Goal: Task Accomplishment & Management: Manage account settings

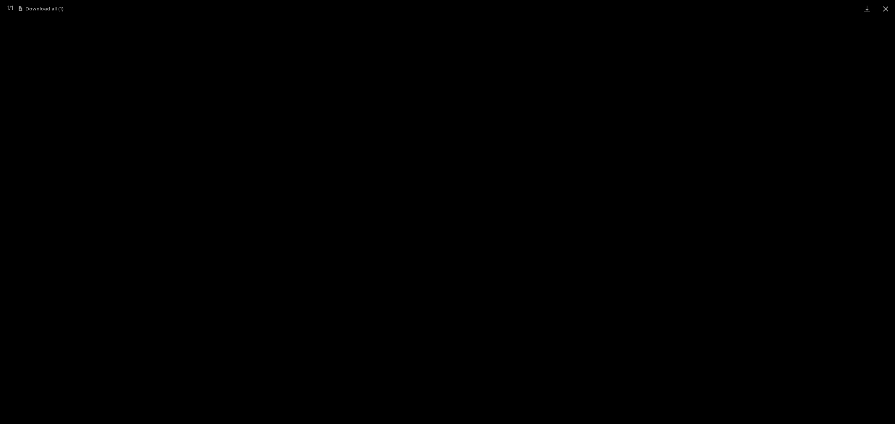
scroll to position [19, 0]
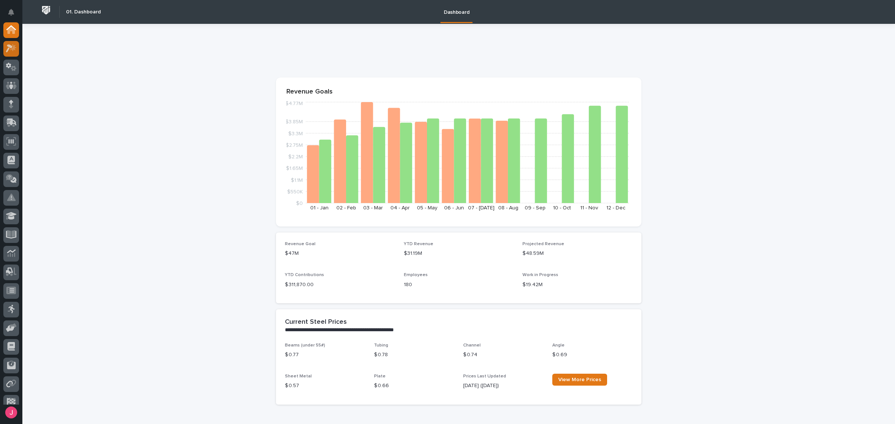
click at [16, 52] on icon at bounding box center [11, 48] width 11 height 9
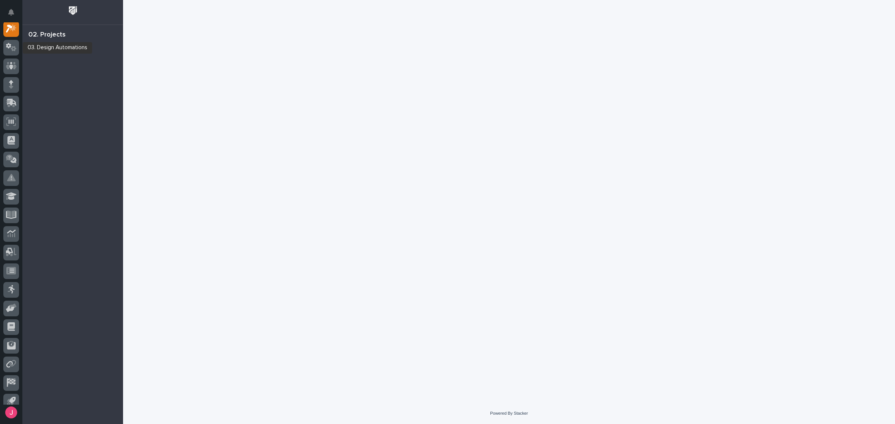
scroll to position [19, 0]
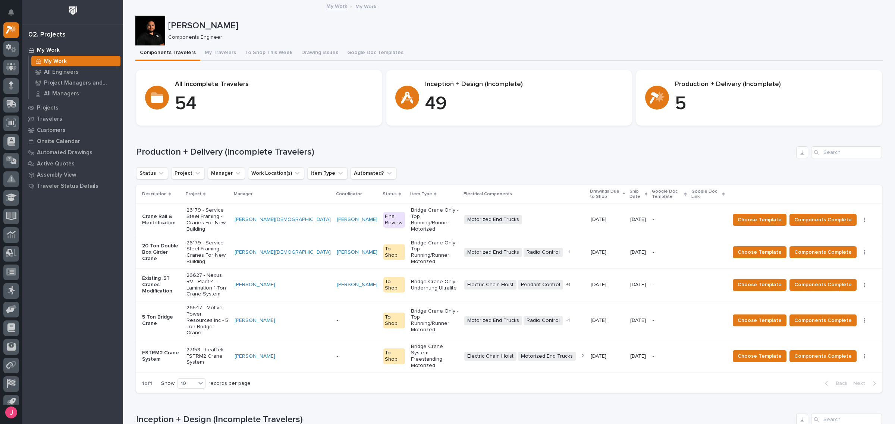
click at [642, 133] on div "Loading... Saving… Production + Delivery (Incomplete Travelers) Status Project …" at bounding box center [509, 266] width 746 height 268
drag, startPoint x: 677, startPoint y: 97, endPoint x: 692, endPoint y: 103, distance: 16.8
click at [692, 103] on p "5" at bounding box center [774, 104] width 198 height 22
click at [703, 133] on div "Loading... Saving… Production + Delivery (Incomplete Travelers) Status Project …" at bounding box center [509, 266] width 746 height 268
drag, startPoint x: 672, startPoint y: 83, endPoint x: 812, endPoint y: 79, distance: 140.6
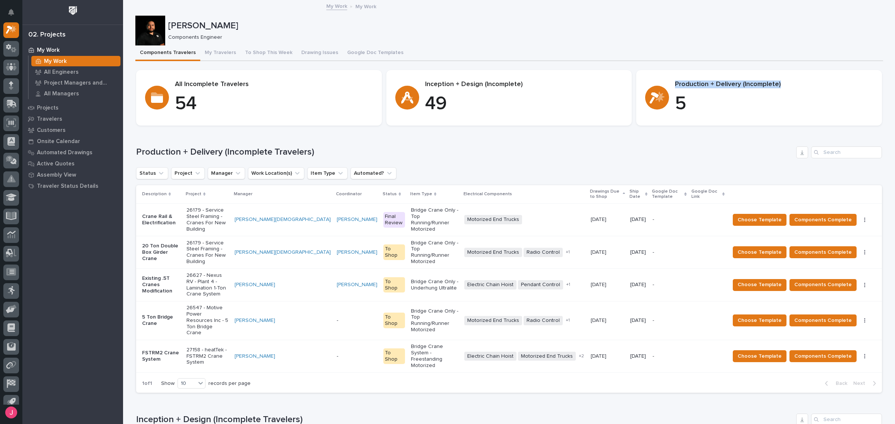
click at [812, 79] on section "Production + Delivery (Incomplete) 5" at bounding box center [759, 98] width 246 height 56
click at [764, 38] on p "Components Engineer" at bounding box center [522, 37] width 709 height 6
click at [530, 164] on div "Production + Delivery (Incomplete Travelers) Status Project Manager Work Locati…" at bounding box center [509, 270] width 746 height 247
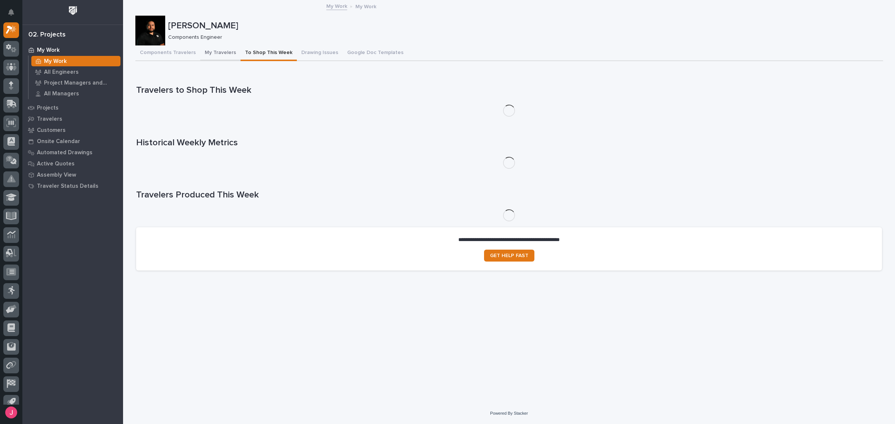
drag, startPoint x: 230, startPoint y: 51, endPoint x: 217, endPoint y: 51, distance: 13.8
click at [217, 51] on div "Components Travelers My Travelers To Shop This Week Drawing Issues Google Doc T…" at bounding box center [509, 53] width 748 height 16
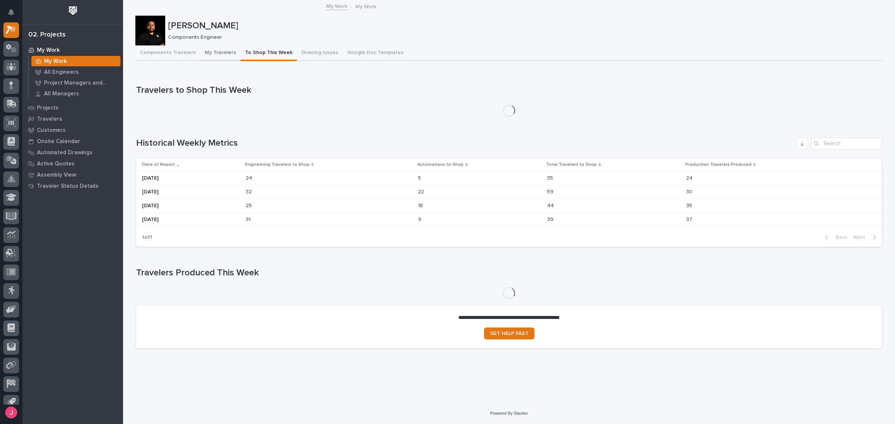
click at [216, 51] on button "My Travelers" at bounding box center [220, 53] width 40 height 16
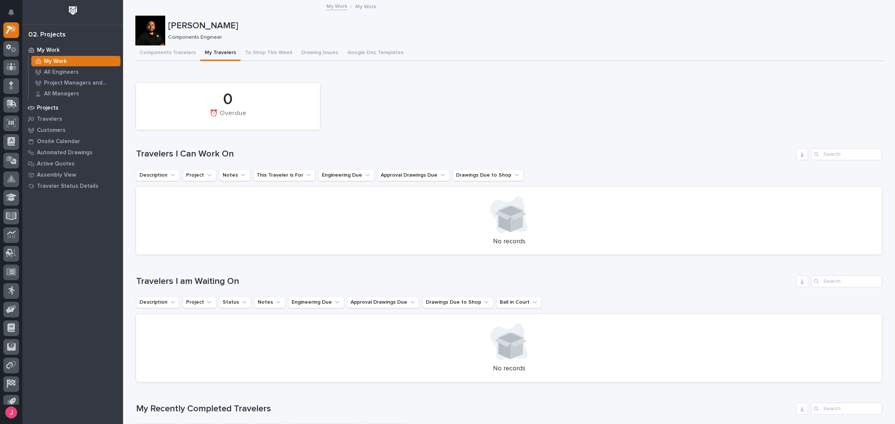
click at [47, 111] on div "Projects" at bounding box center [72, 108] width 97 height 10
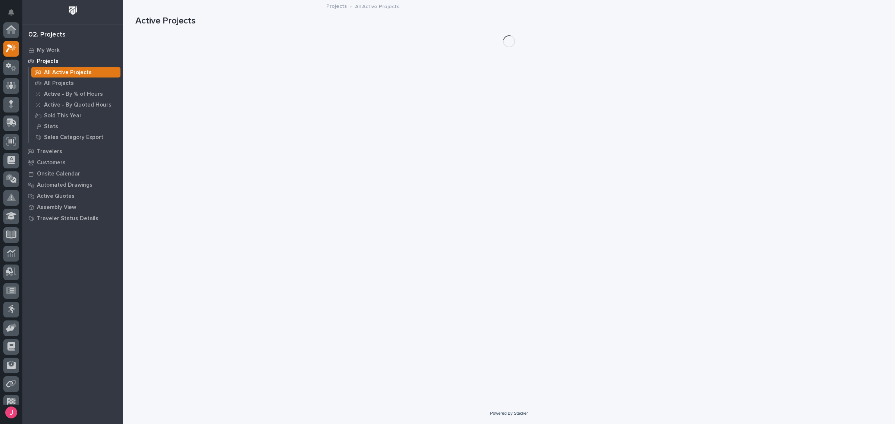
scroll to position [19, 0]
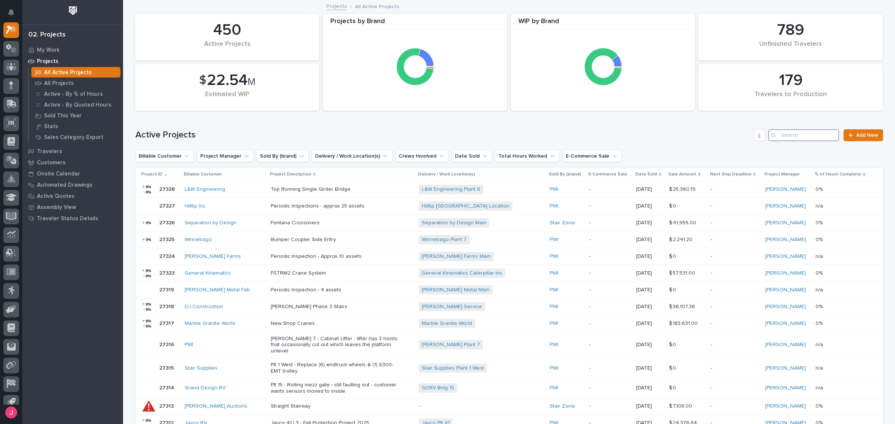
click at [789, 137] on input "Search" at bounding box center [803, 135] width 71 height 12
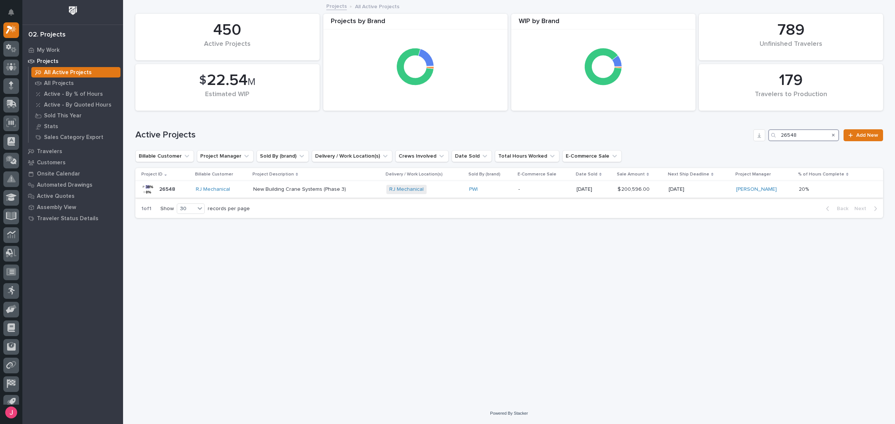
type input "26548"
click at [355, 191] on p "New Building Crane Systems (Phase 3)" at bounding box center [316, 189] width 127 height 6
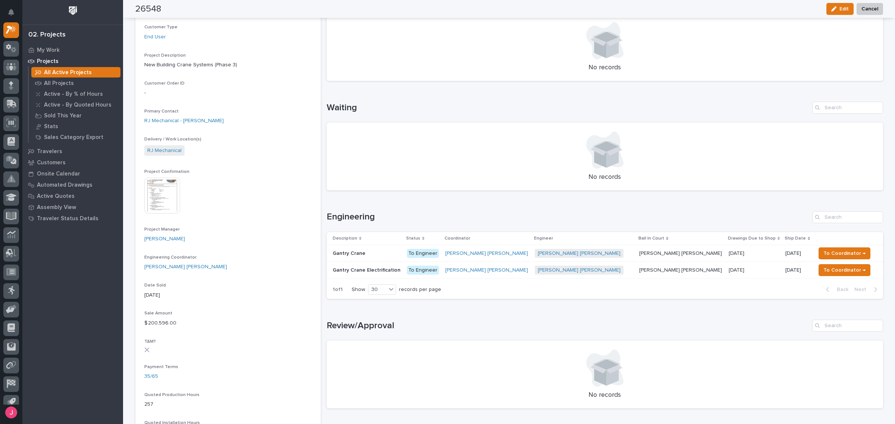
scroll to position [186, 0]
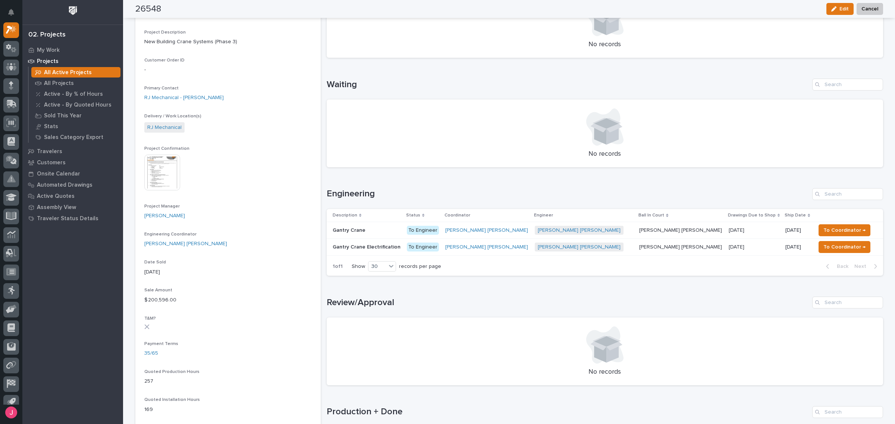
click at [401, 231] on p at bounding box center [367, 230] width 68 height 6
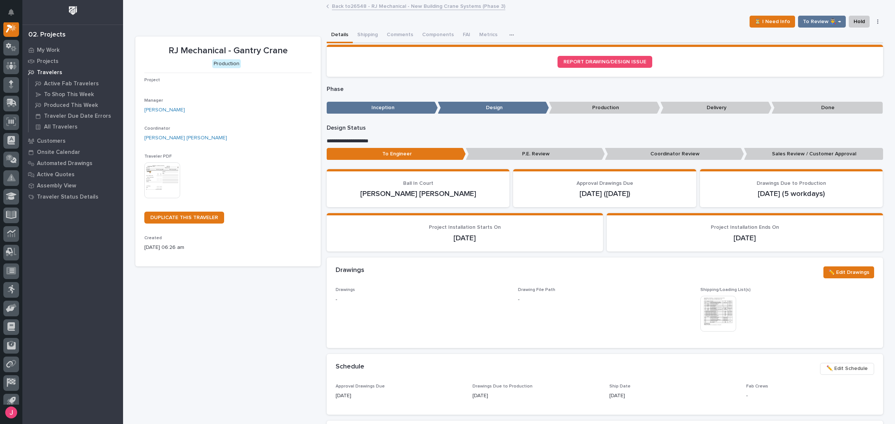
scroll to position [19, 0]
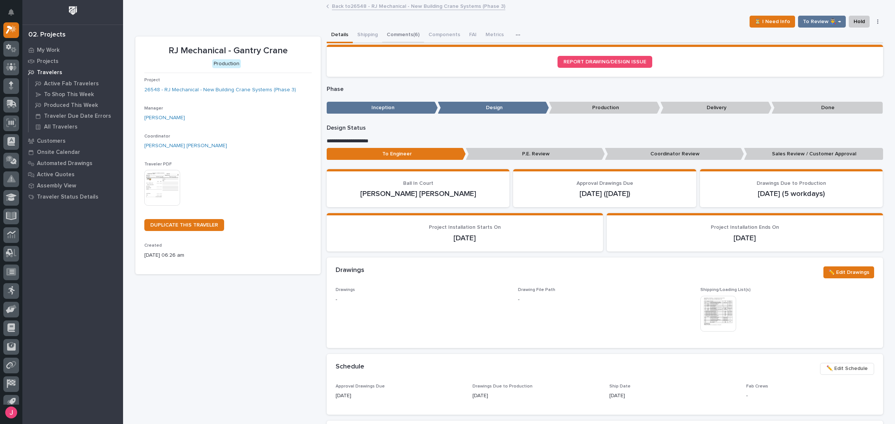
click at [389, 40] on button "Comments (6)" at bounding box center [403, 36] width 42 height 16
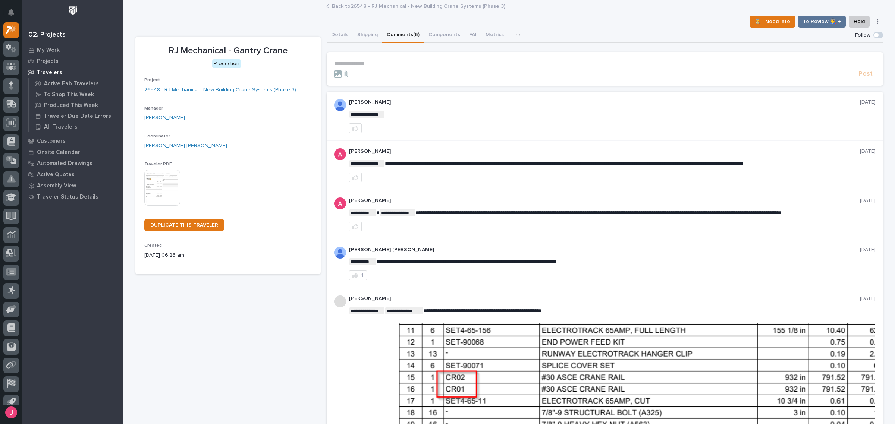
click at [384, 64] on p "**********" at bounding box center [604, 63] width 541 height 6
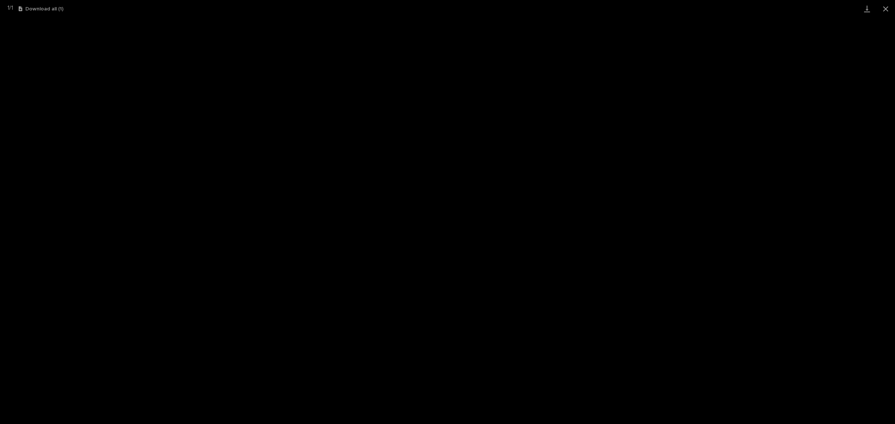
scroll to position [19, 0]
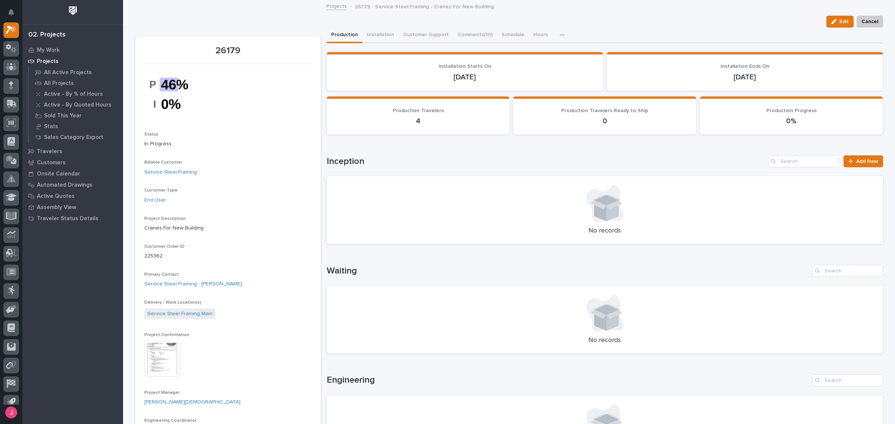
click at [170, 362] on img at bounding box center [162, 359] width 36 height 36
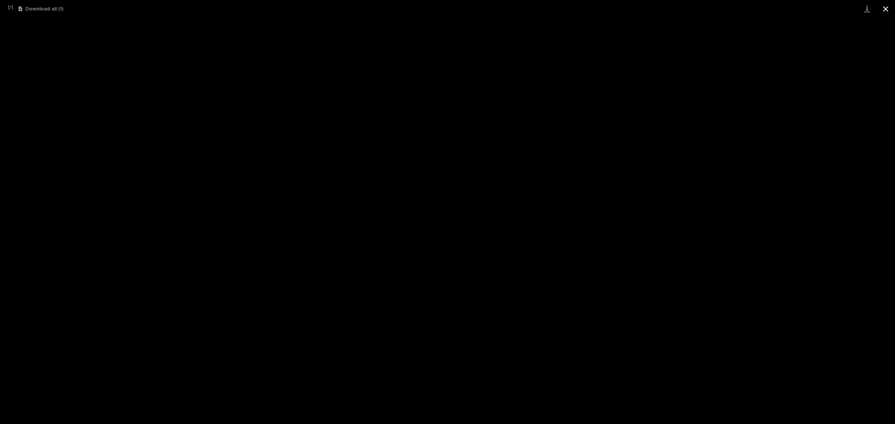
click at [882, 8] on button "Close gallery" at bounding box center [885, 9] width 19 height 18
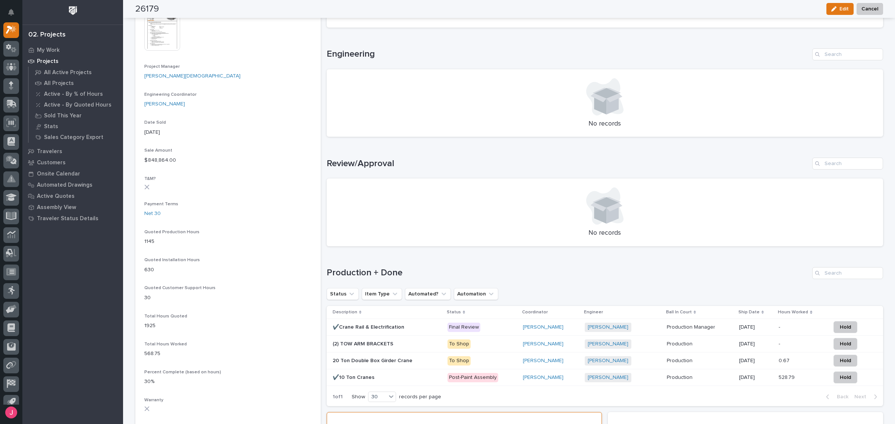
scroll to position [466, 0]
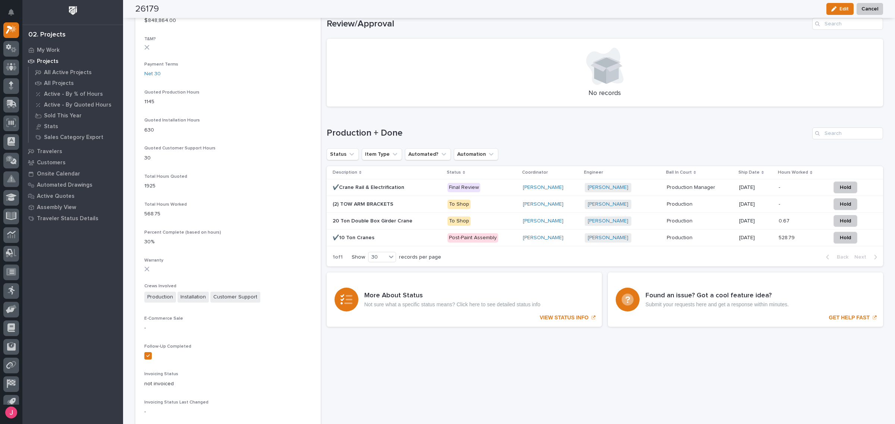
click at [414, 185] on p at bounding box center [387, 188] width 109 height 6
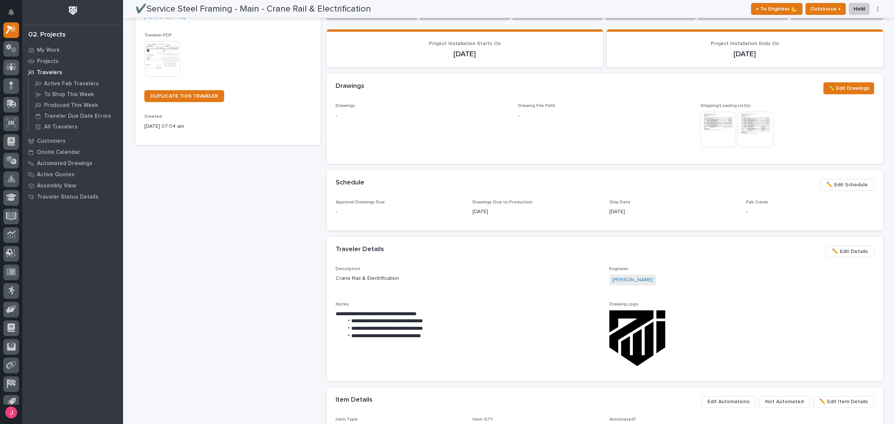
scroll to position [93, 0]
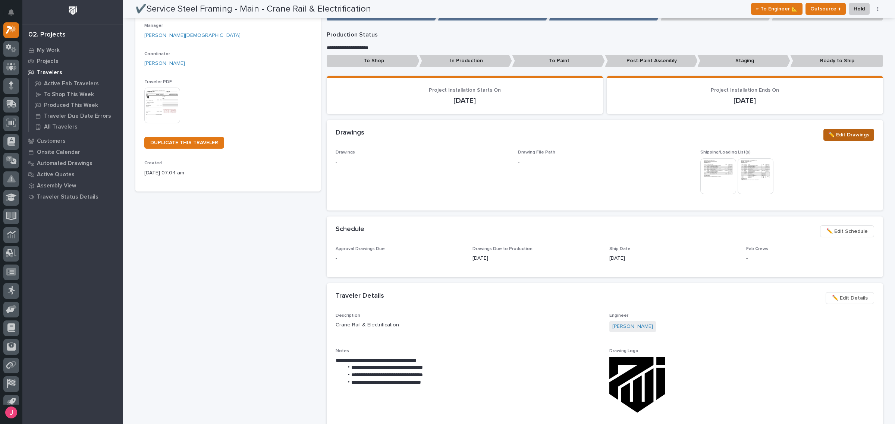
click at [843, 134] on span "✏️ Edit Drawings" at bounding box center [848, 135] width 41 height 9
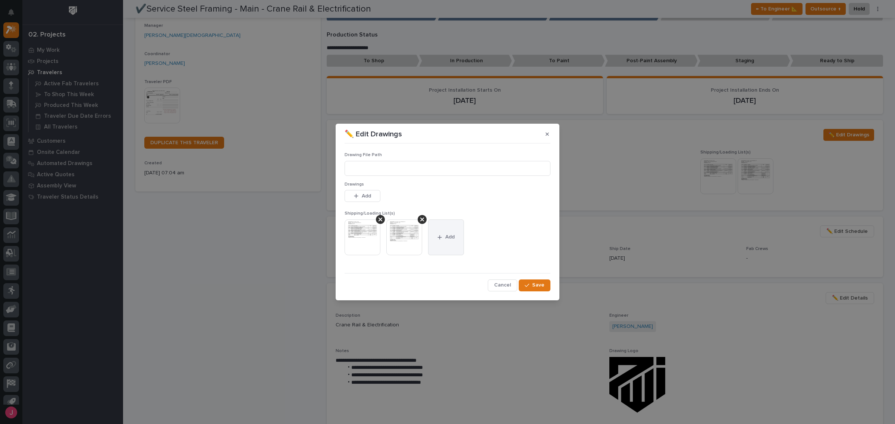
click at [437, 239] on icon "button" at bounding box center [439, 237] width 4 height 5
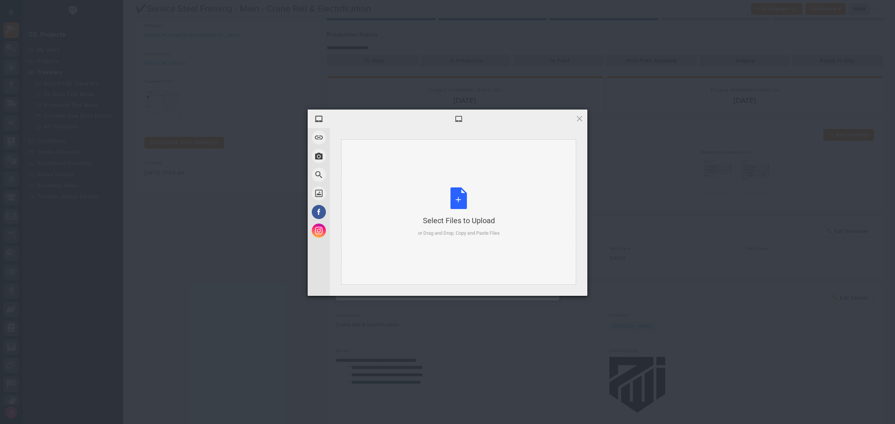
click at [450, 214] on div "Select Files to Upload or Drag and Drop, Copy and Paste Files" at bounding box center [459, 213] width 82 height 50
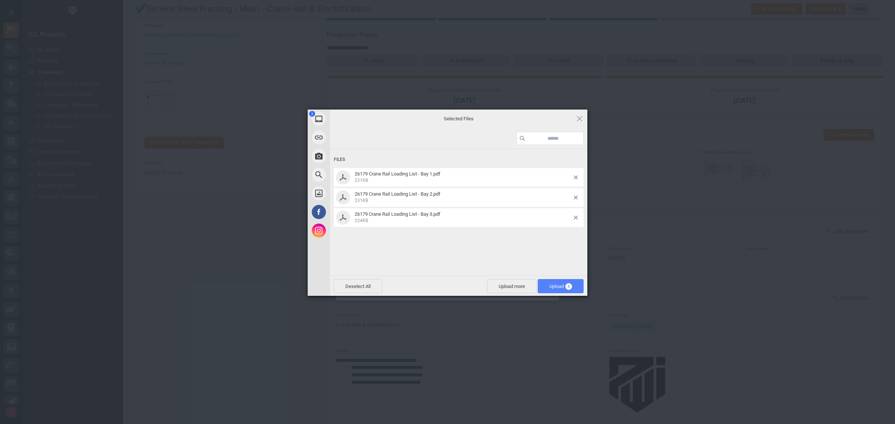
click at [562, 284] on span "Upload 3" at bounding box center [560, 287] width 23 height 6
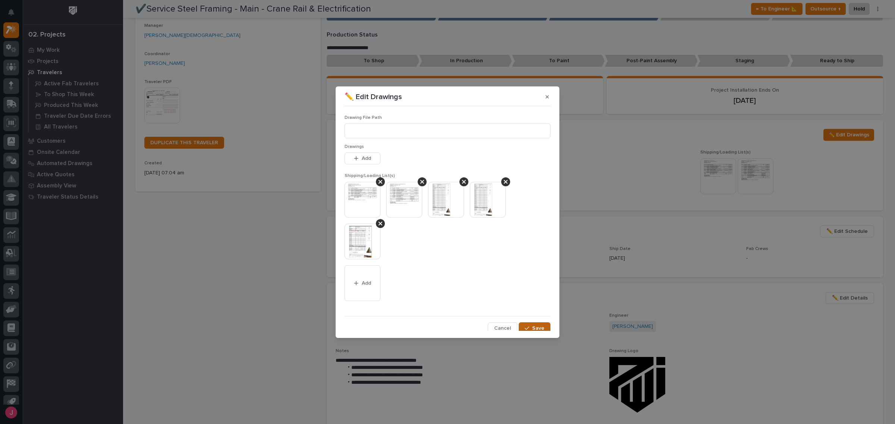
drag, startPoint x: 523, startPoint y: 324, endPoint x: 526, endPoint y: 326, distance: 3.8
click at [526, 325] on button "Save" at bounding box center [535, 329] width 32 height 12
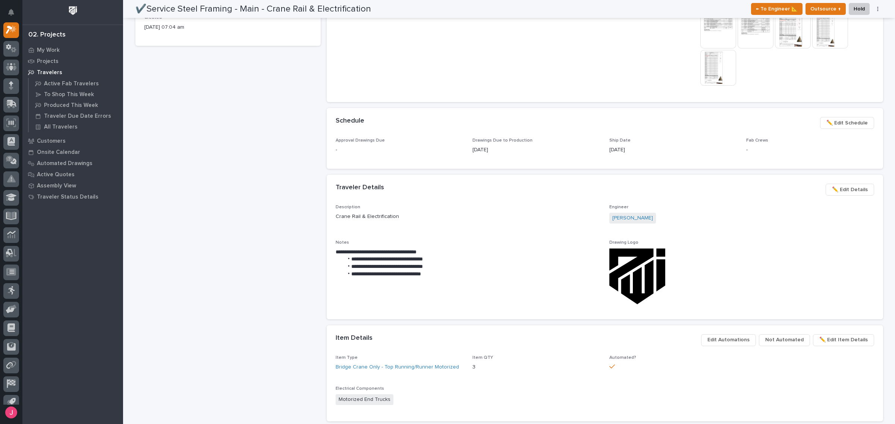
scroll to position [0, 0]
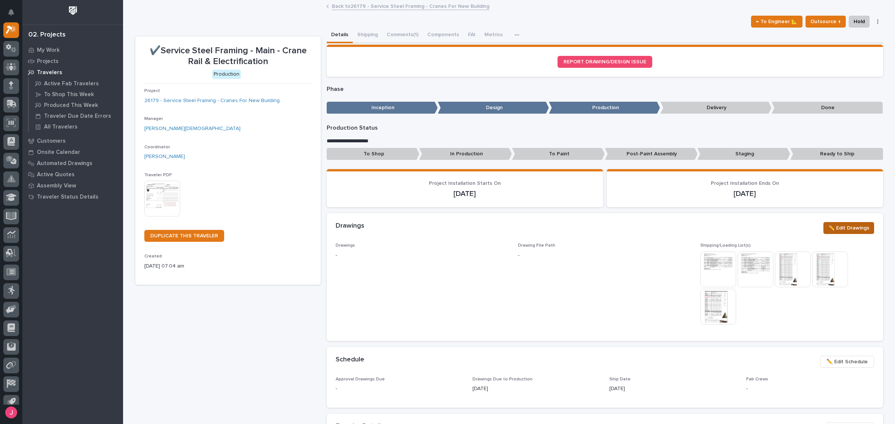
click at [849, 222] on button "✏️ Edit Drawings" at bounding box center [848, 228] width 51 height 12
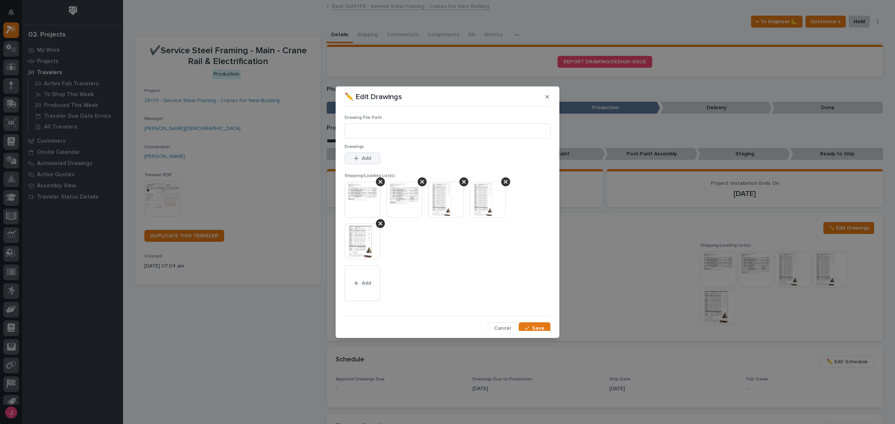
click at [359, 157] on div "button" at bounding box center [357, 158] width 7 height 5
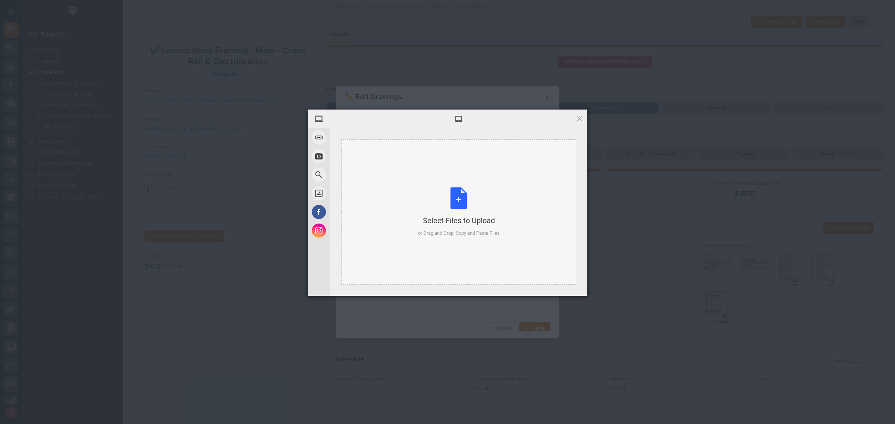
click at [454, 200] on div "Select Files to Upload or Drag and Drop, Copy and Paste Files" at bounding box center [459, 213] width 82 height 50
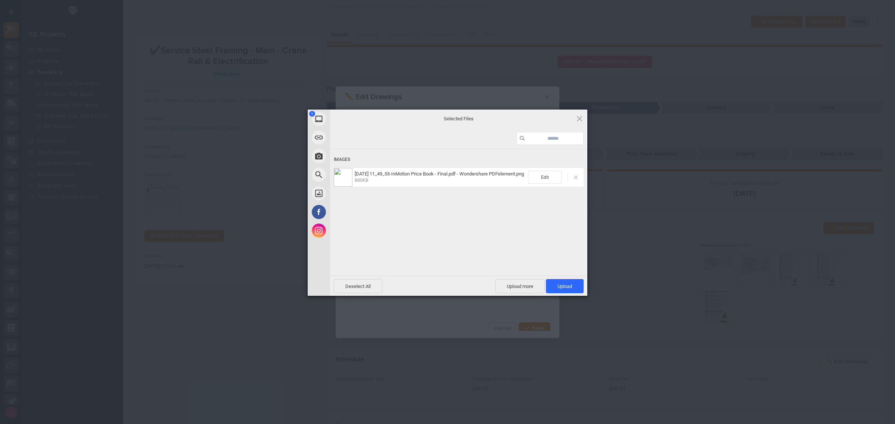
click at [575, 177] on span at bounding box center [576, 178] width 4 height 4
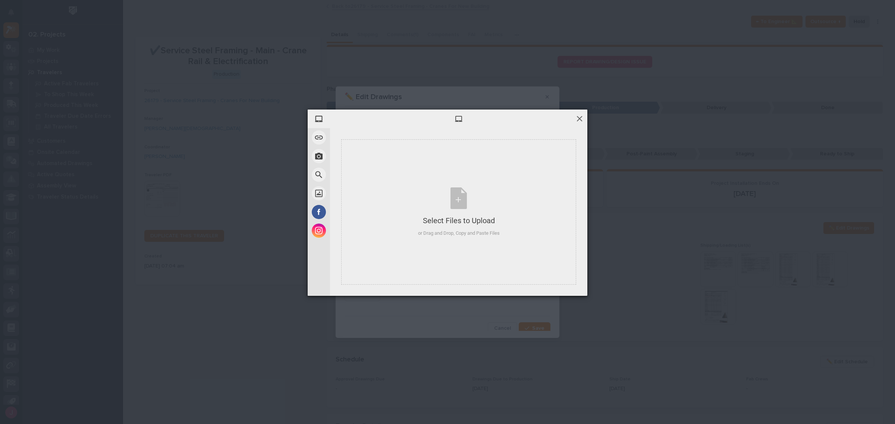
click at [579, 120] on span at bounding box center [579, 118] width 8 height 8
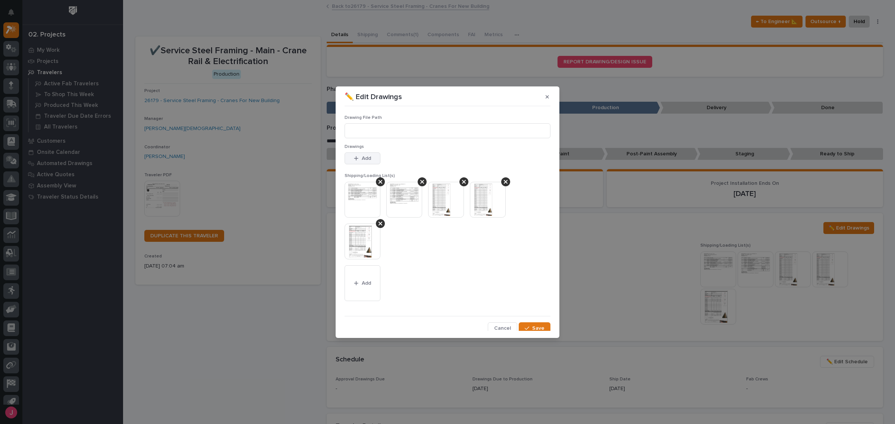
click at [354, 158] on icon "button" at bounding box center [356, 158] width 4 height 5
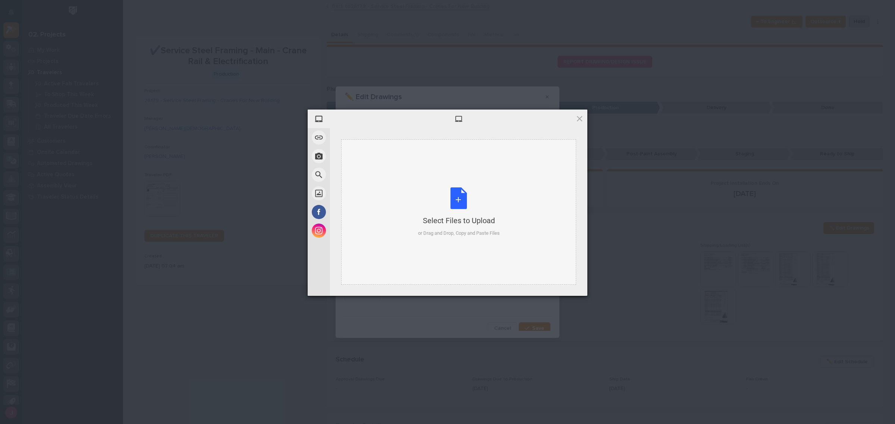
click at [509, 172] on div "Select Files to Upload or Drag and Drop, Copy and Paste Files" at bounding box center [458, 211] width 235 height 145
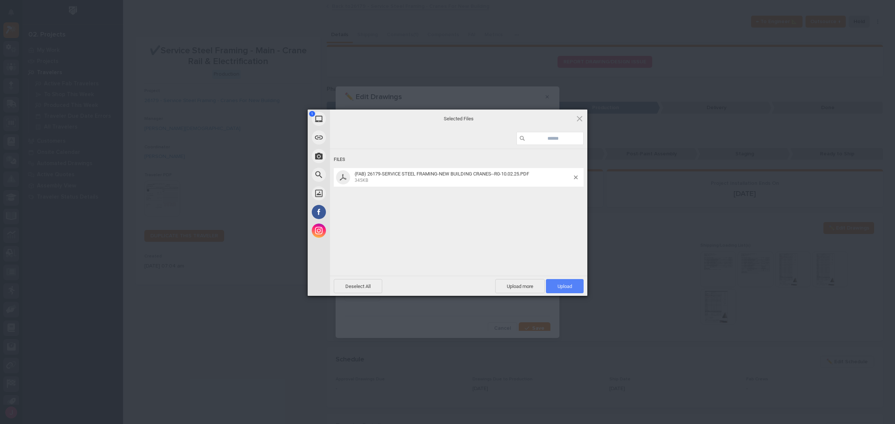
click at [565, 289] on span "Upload 1" at bounding box center [564, 287] width 15 height 6
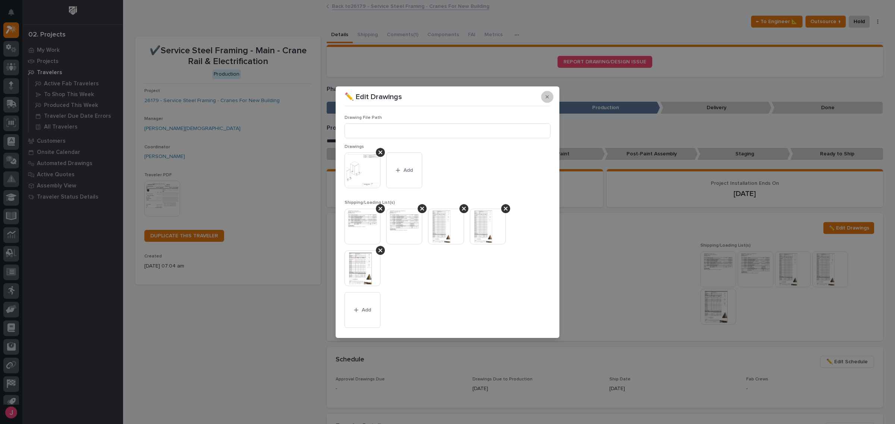
click at [545, 96] on icon "button" at bounding box center [546, 96] width 3 height 5
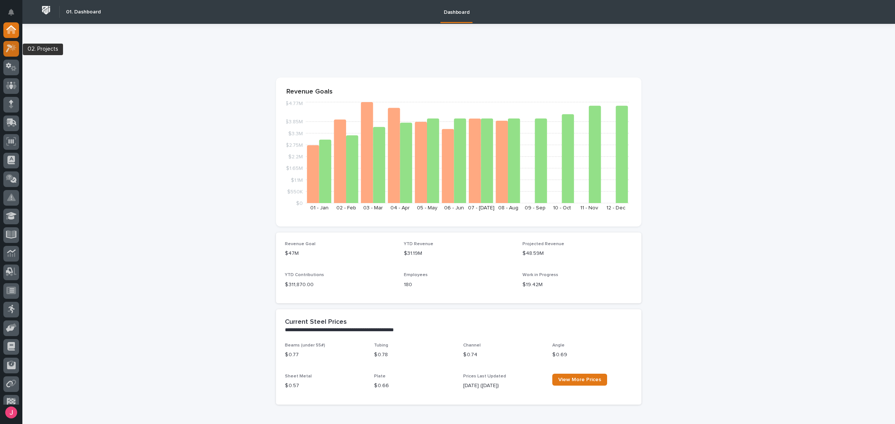
click at [16, 50] on icon at bounding box center [11, 48] width 11 height 9
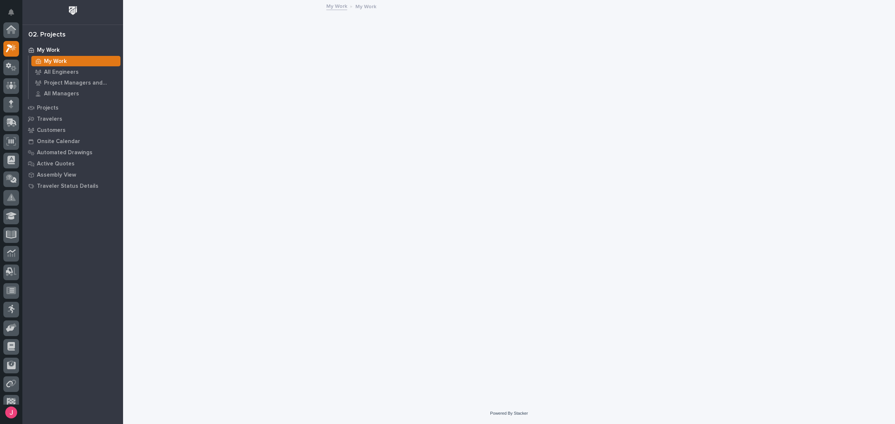
scroll to position [19, 0]
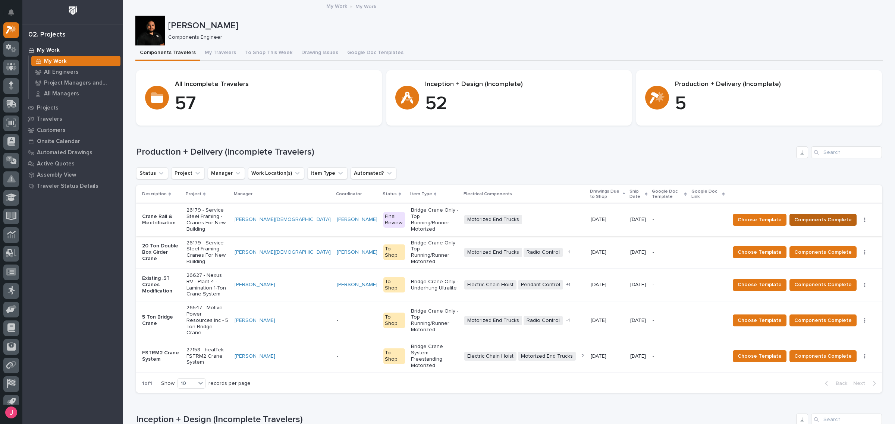
click at [827, 216] on span "Components Complete" at bounding box center [822, 220] width 57 height 9
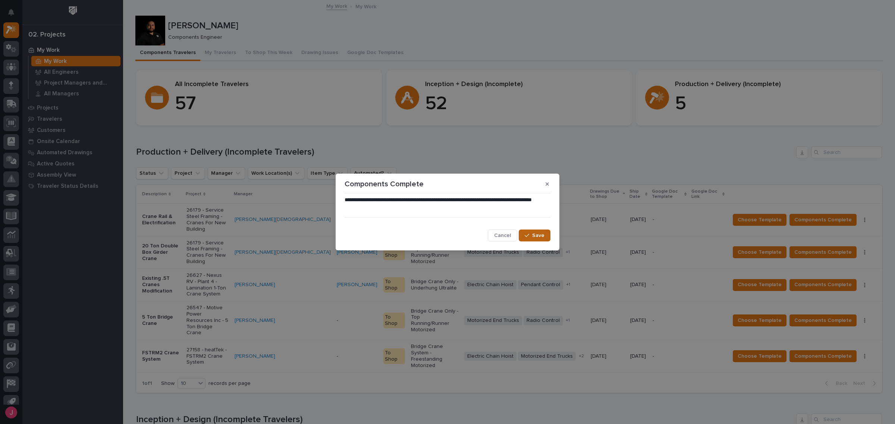
click at [538, 232] on span "Save" at bounding box center [538, 235] width 12 height 7
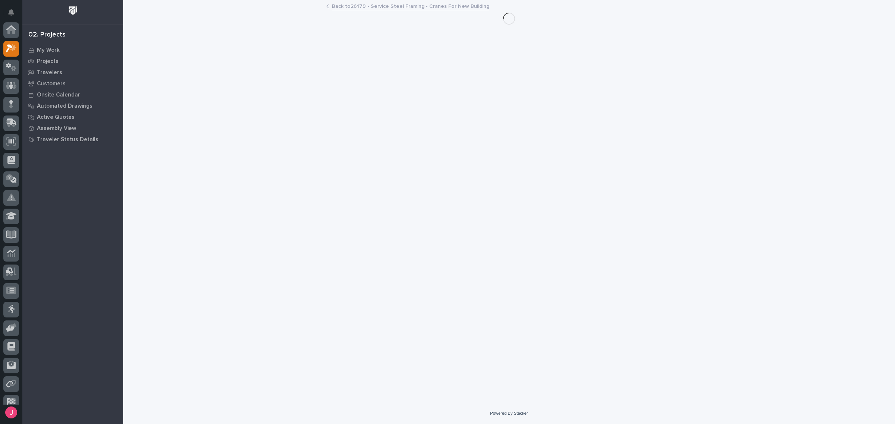
scroll to position [19, 0]
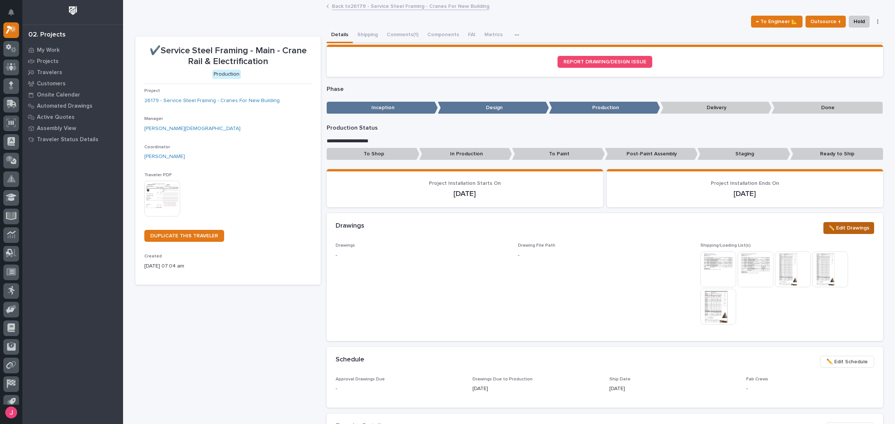
click at [835, 228] on span "✏️ Edit Drawings" at bounding box center [848, 228] width 41 height 9
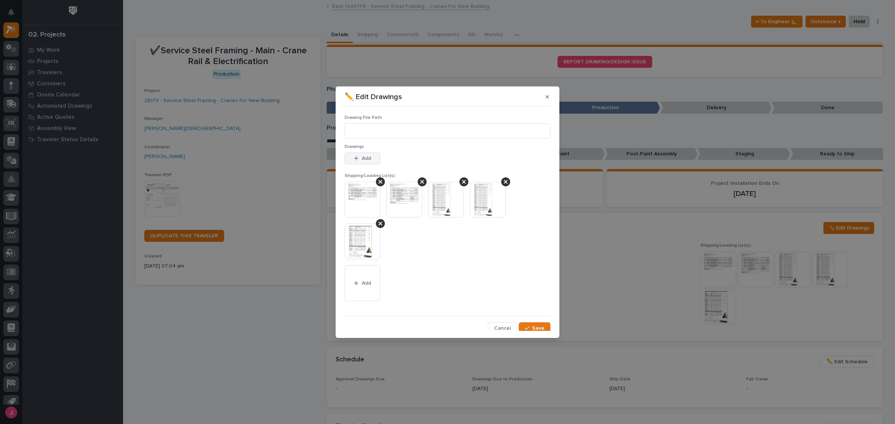
click at [357, 154] on button "Add" at bounding box center [363, 158] width 36 height 12
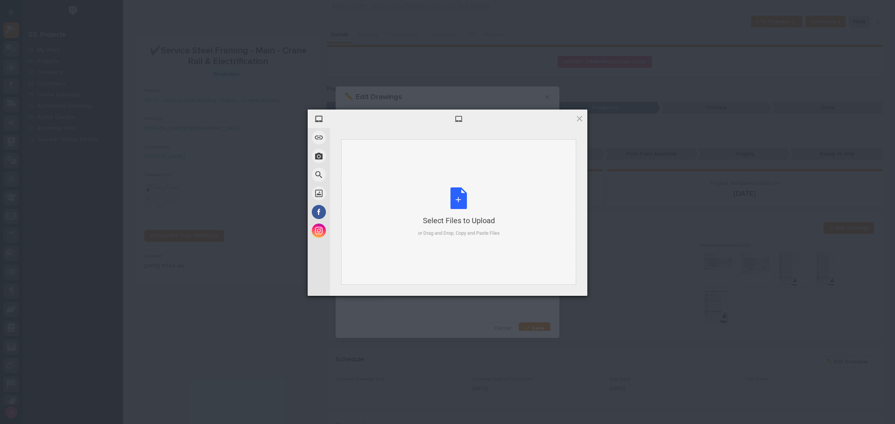
click at [480, 202] on div "Select Files to Upload or Drag and Drop, Copy and Paste Files" at bounding box center [459, 213] width 82 height 50
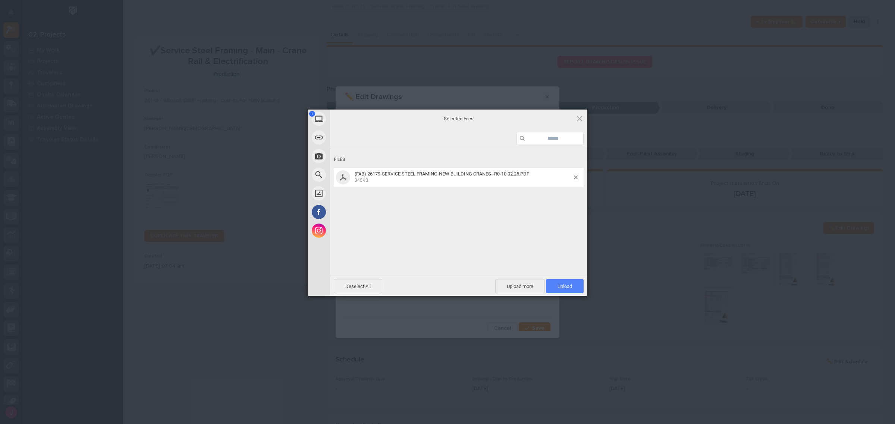
click at [563, 285] on span "Upload 1" at bounding box center [564, 287] width 15 height 6
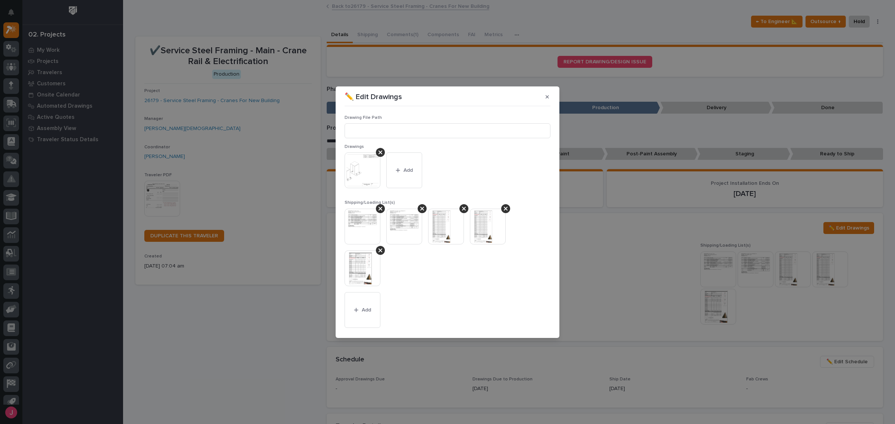
scroll to position [30, 0]
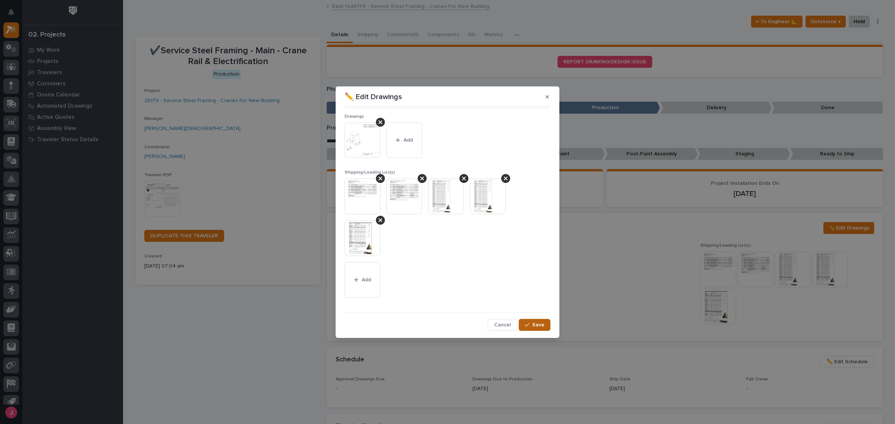
click at [532, 325] on span "Save" at bounding box center [538, 325] width 12 height 7
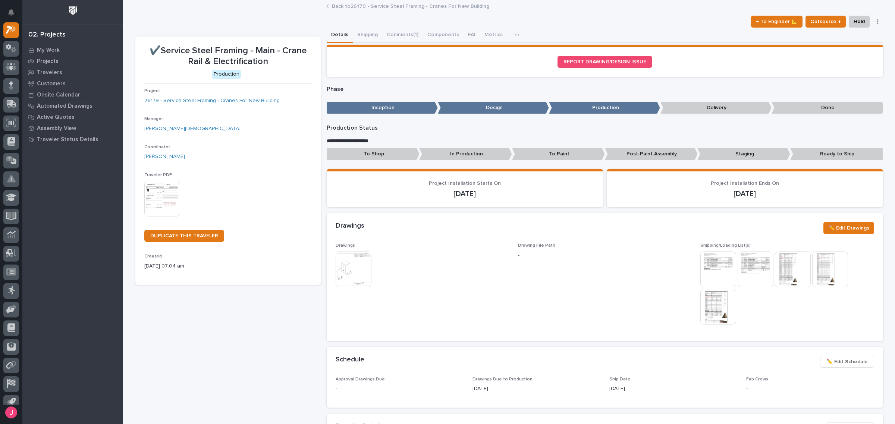
click at [350, 270] on img at bounding box center [354, 270] width 36 height 36
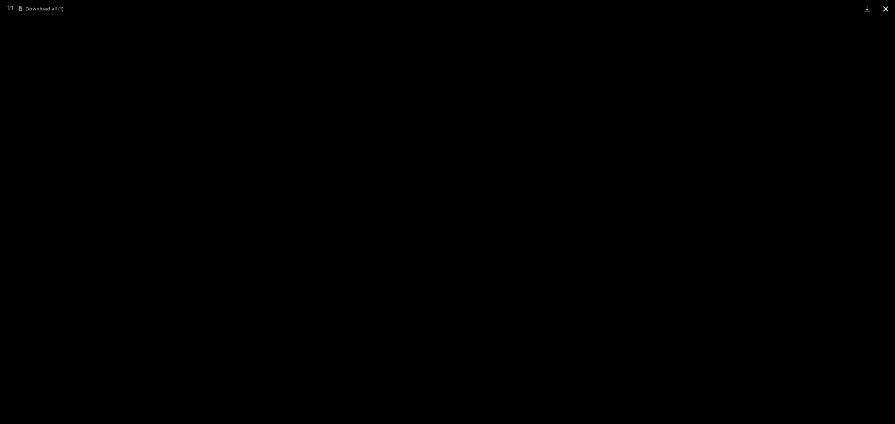
click at [887, 11] on button "Close gallery" at bounding box center [885, 9] width 19 height 18
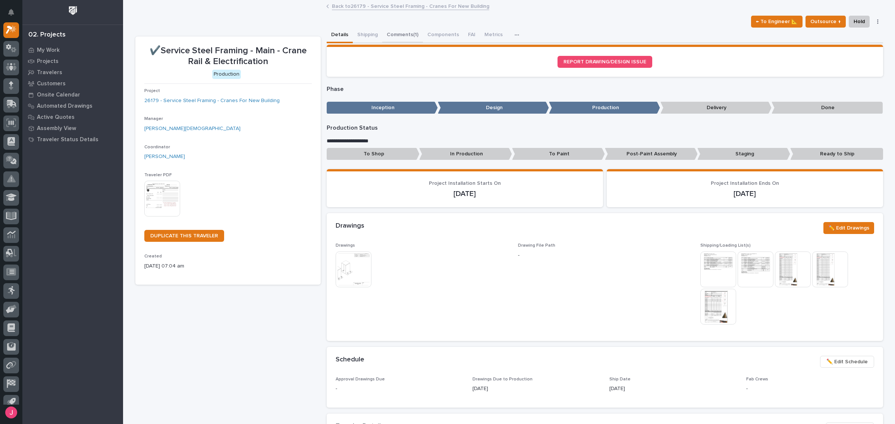
click at [401, 38] on button "Comments (1)" at bounding box center [402, 36] width 41 height 16
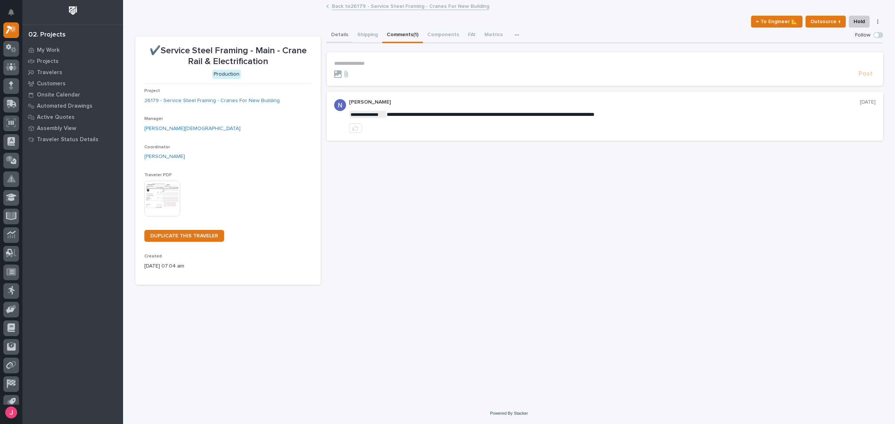
click at [329, 39] on button "Details" at bounding box center [340, 36] width 26 height 16
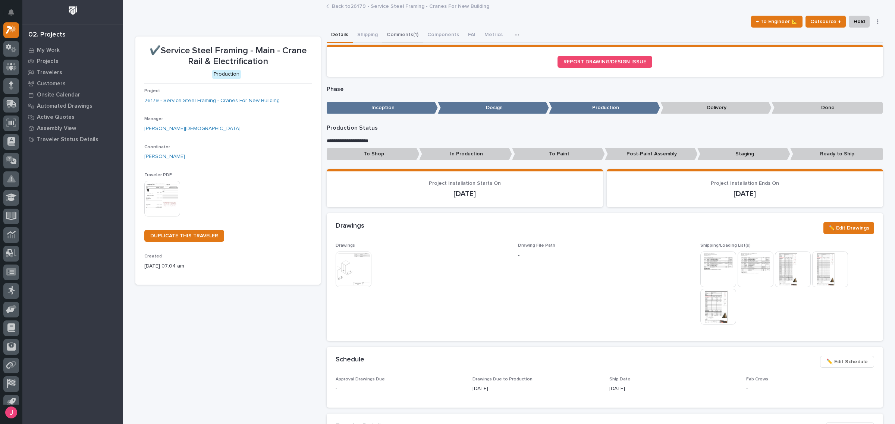
click at [397, 34] on button "Comments (1)" at bounding box center [402, 36] width 41 height 16
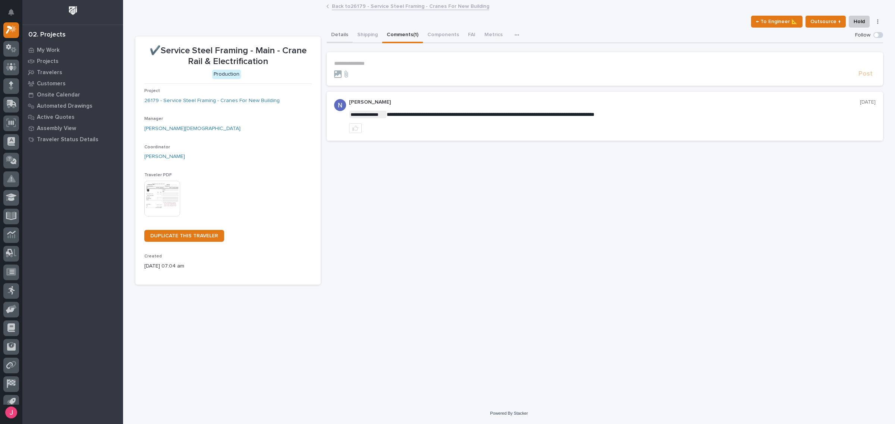
click at [342, 32] on button "Details" at bounding box center [340, 36] width 26 height 16
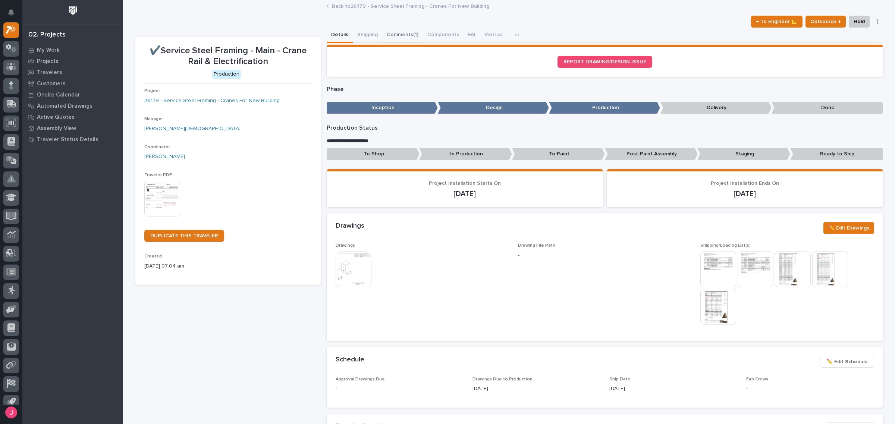
click at [413, 35] on button "Comments (1)" at bounding box center [402, 36] width 41 height 16
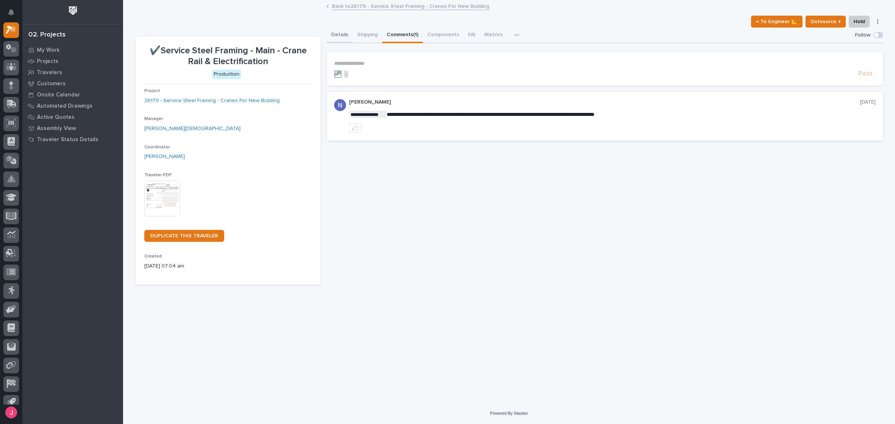
click at [327, 35] on button "Details" at bounding box center [340, 36] width 26 height 16
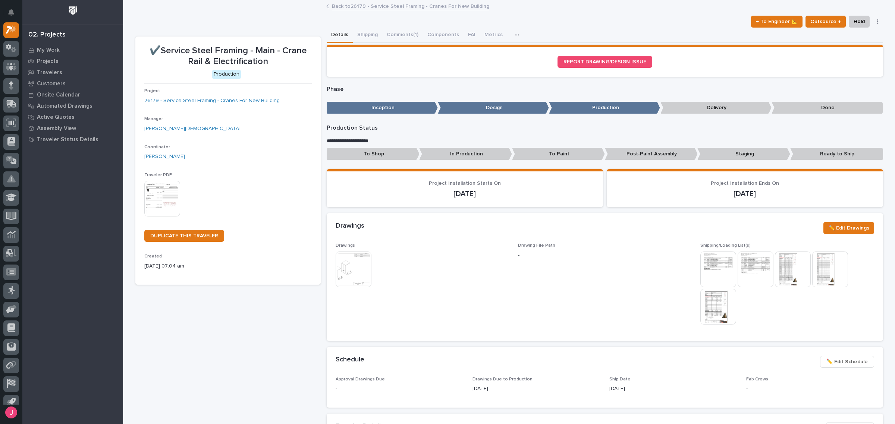
click at [551, 20] on div "← To Engineer 📐 Outsource ↑ Hold Cancel Change Traveler Type Regenerate PDF Gen…" at bounding box center [509, 22] width 748 height 12
click at [356, 6] on link "Back to 26179 - Service Steel Framing - Cranes For New Building" at bounding box center [410, 5] width 157 height 9
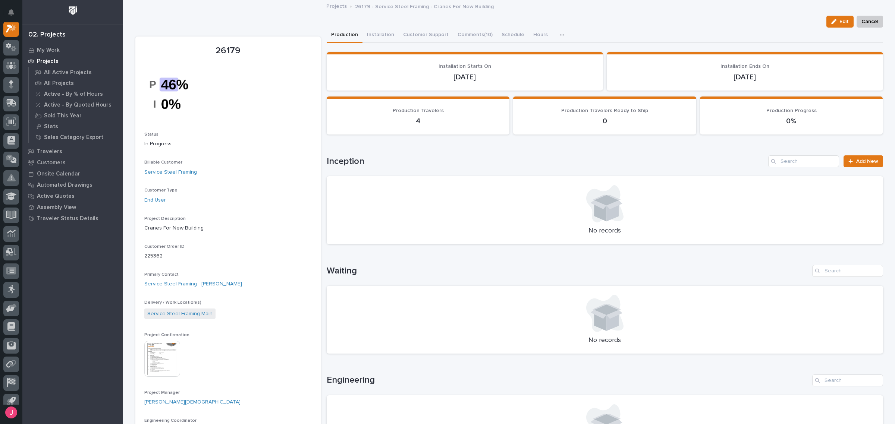
scroll to position [19, 0]
click at [466, 31] on button "Comments (10)" at bounding box center [475, 36] width 44 height 16
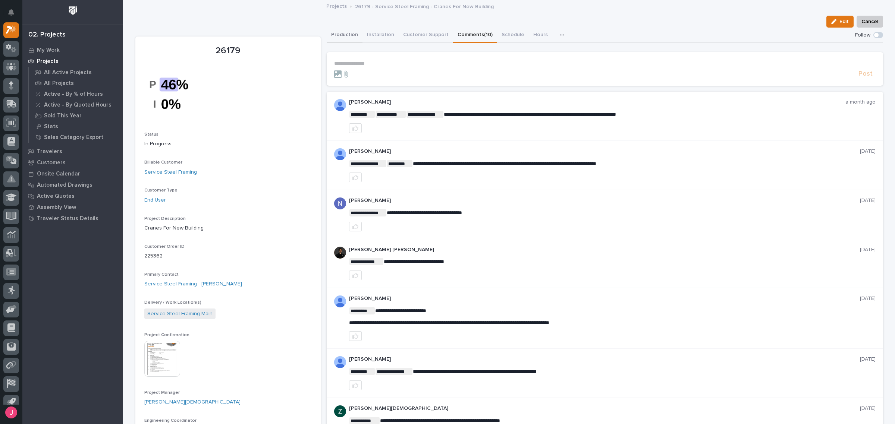
click at [344, 32] on button "Production" at bounding box center [345, 36] width 36 height 16
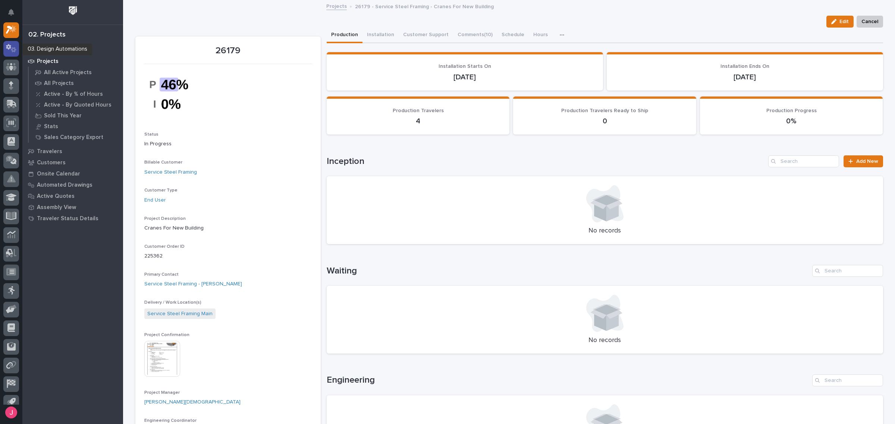
click at [10, 47] on icon at bounding box center [8, 47] width 5 height 6
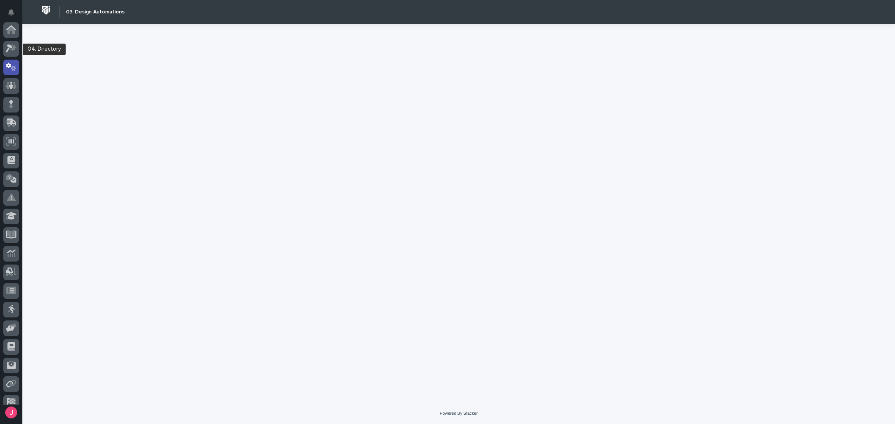
scroll to position [37, 0]
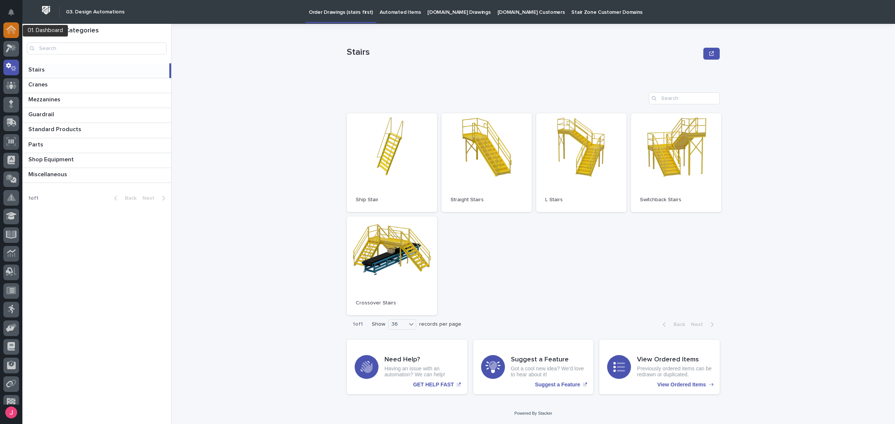
click at [12, 30] on icon at bounding box center [10, 30] width 7 height 7
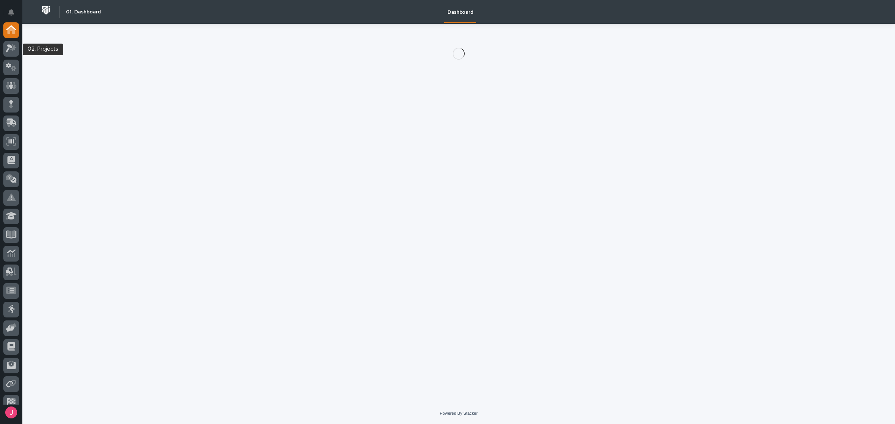
click at [11, 44] on icon at bounding box center [11, 48] width 11 height 9
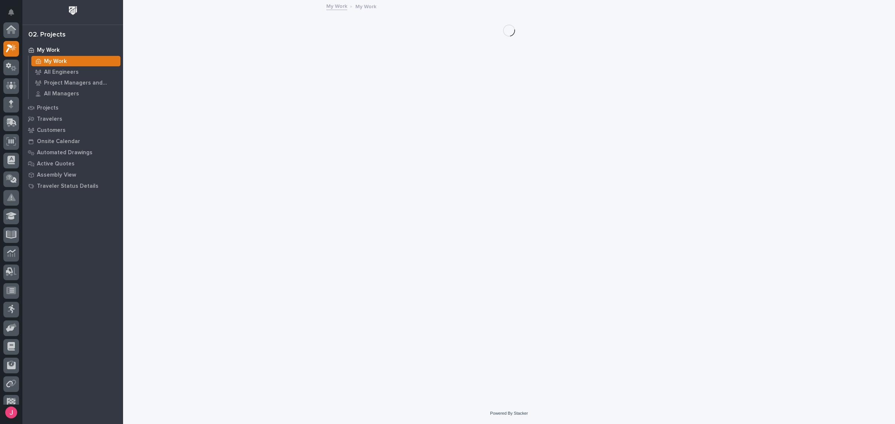
scroll to position [19, 0]
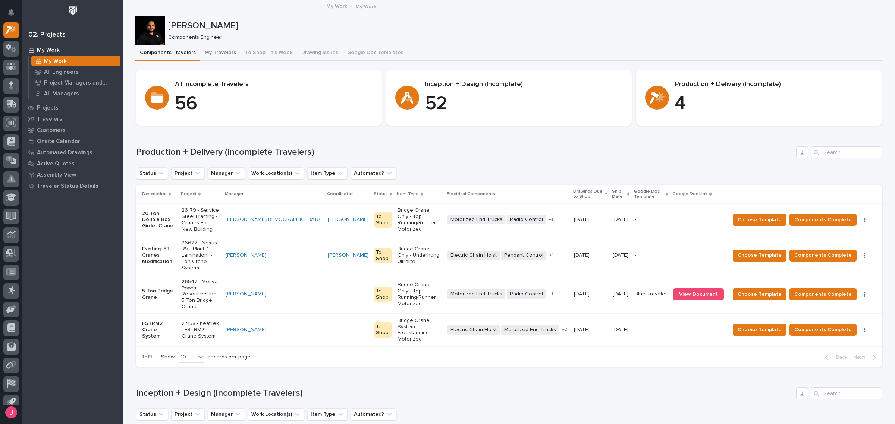
click at [215, 56] on button "My Travelers" at bounding box center [220, 53] width 40 height 16
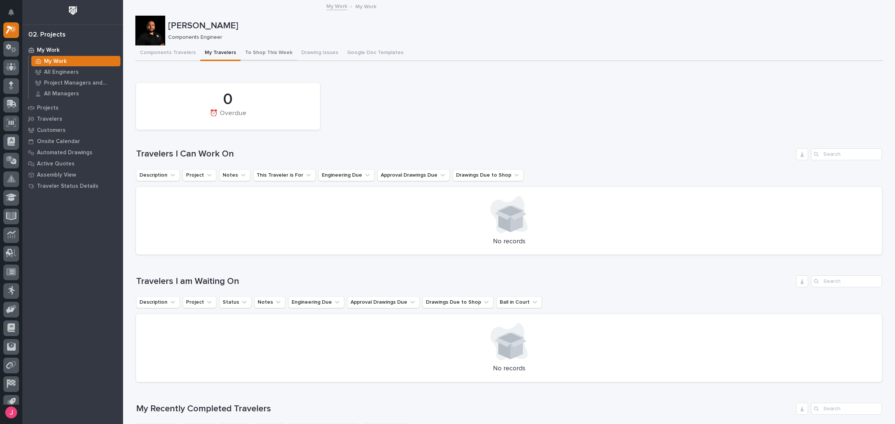
click at [260, 55] on button "To Shop This Week" at bounding box center [268, 53] width 56 height 16
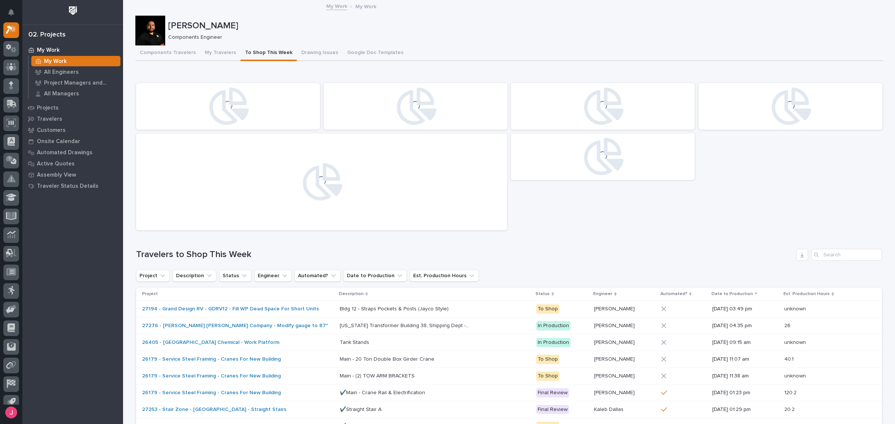
click at [312, 44] on div "Josh Nakasone Components Engineer" at bounding box center [509, 31] width 748 height 30
drag, startPoint x: 346, startPoint y: 185, endPoint x: 326, endPoint y: 189, distance: 20.4
click at [320, 193] on div "We can't display this chart" at bounding box center [322, 181] width 364 height 89
click at [326, 188] on icon at bounding box center [323, 181] width 40 height 37
click at [329, 184] on div "We can't display this chart" at bounding box center [321, 182] width 61 height 6
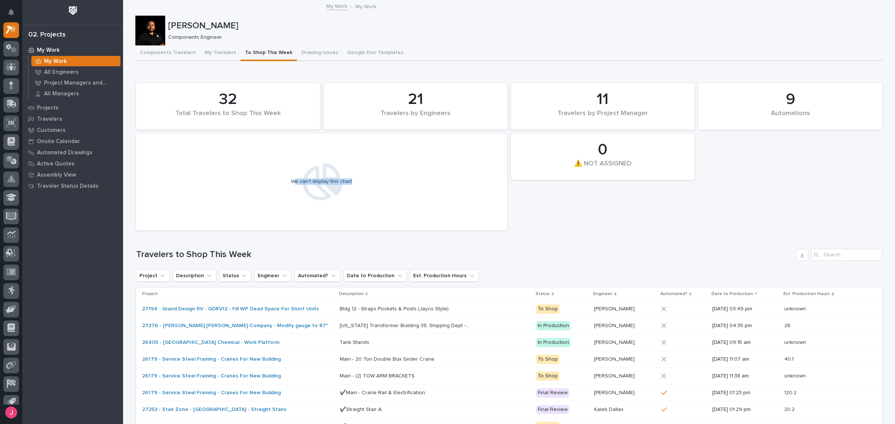
drag, startPoint x: 330, startPoint y: 179, endPoint x: 292, endPoint y: 179, distance: 38.8
click at [292, 179] on div "We can't display this chart" at bounding box center [322, 181] width 364 height 89
click at [311, 182] on div "We can't display this chart" at bounding box center [321, 182] width 61 height 6
click at [160, 57] on button "Components Travelers" at bounding box center [167, 53] width 65 height 16
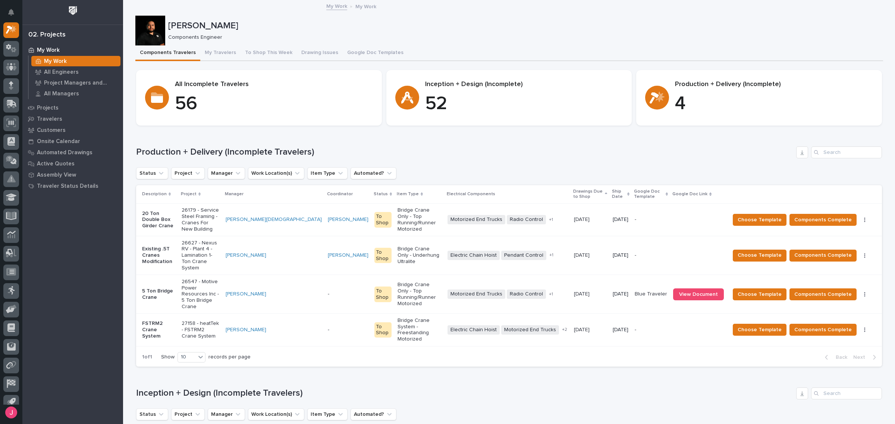
click at [328, 288] on div "-" at bounding box center [348, 294] width 41 height 12
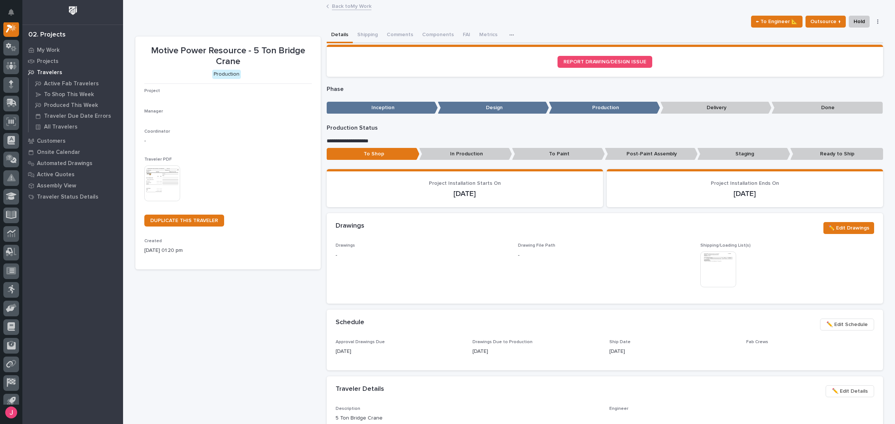
scroll to position [19, 0]
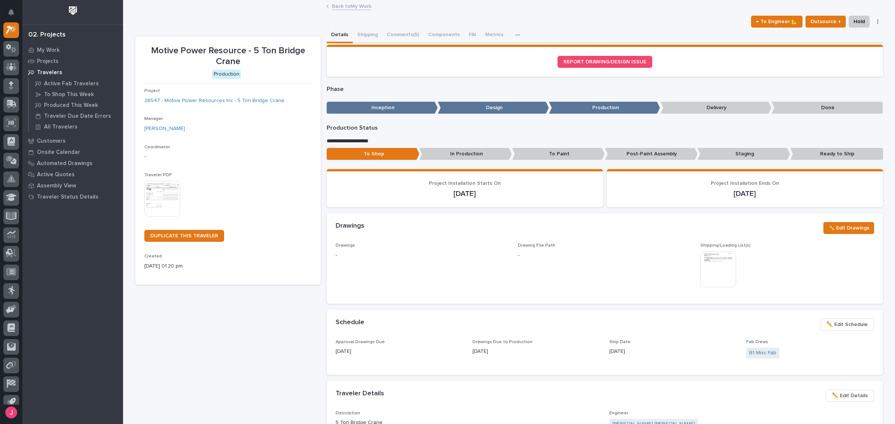
drag, startPoint x: 201, startPoint y: 101, endPoint x: 702, endPoint y: 262, distance: 525.8
click at [702, 262] on img at bounding box center [718, 270] width 36 height 36
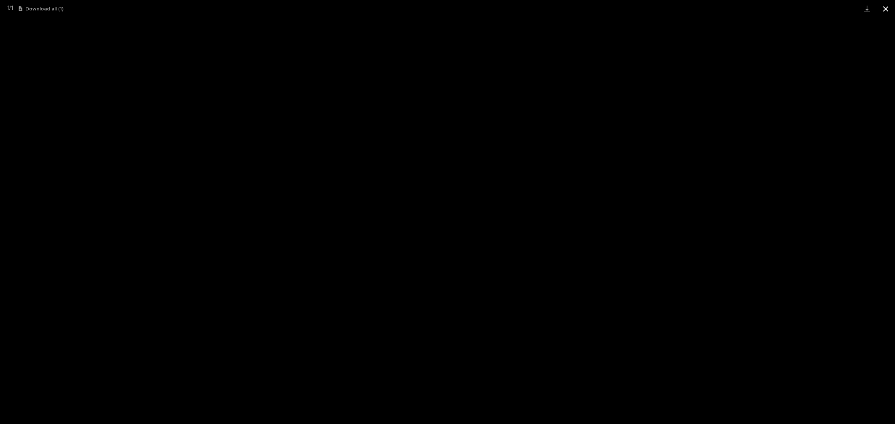
click at [884, 7] on button "Close gallery" at bounding box center [885, 9] width 19 height 18
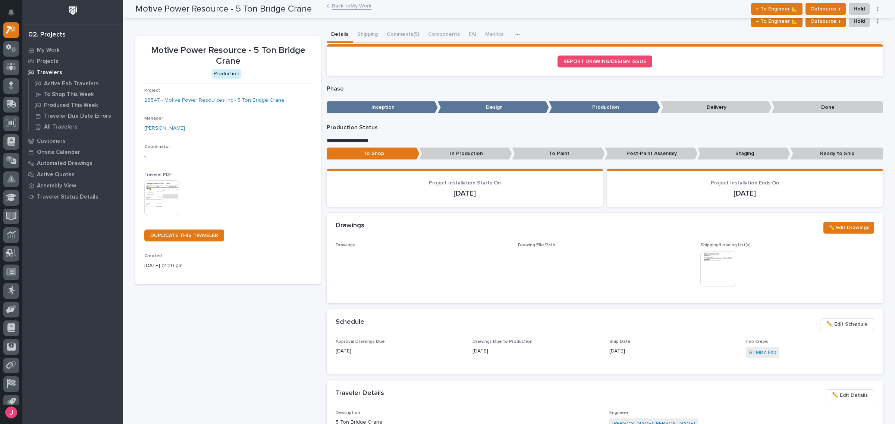
scroll to position [0, 0]
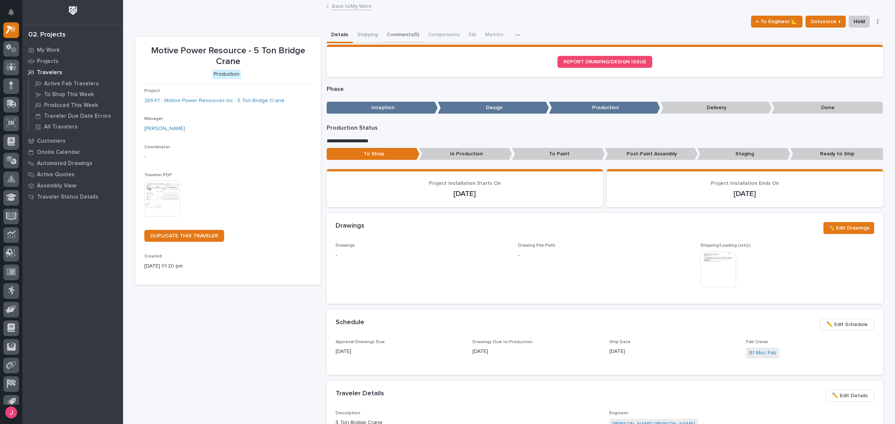
click at [392, 34] on button "Comments (5)" at bounding box center [402, 36] width 41 height 16
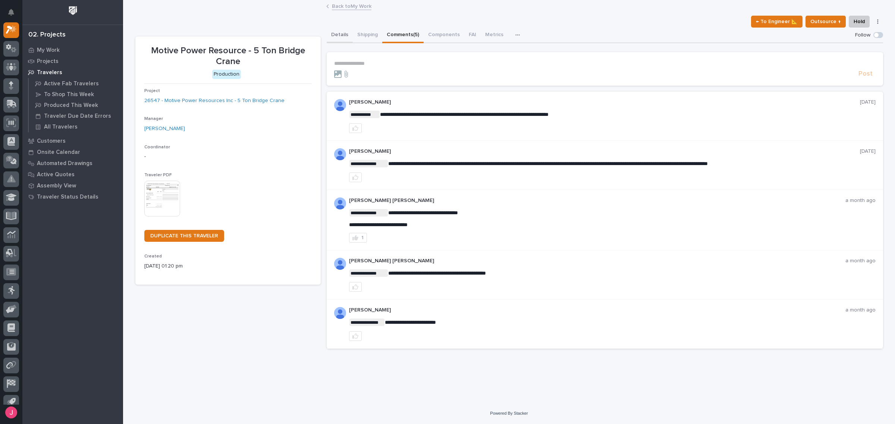
click at [331, 31] on button "Details" at bounding box center [340, 36] width 26 height 16
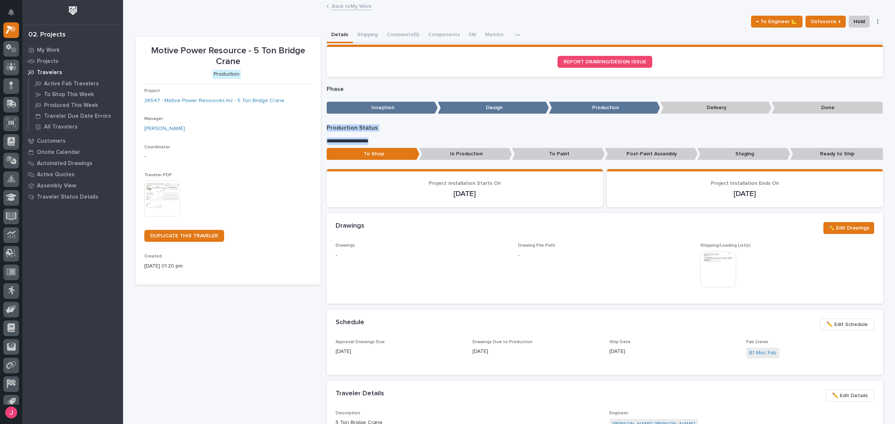
drag, startPoint x: 345, startPoint y: 122, endPoint x: 377, endPoint y: 135, distance: 35.0
click at [375, 138] on div "**********" at bounding box center [509, 413] width 748 height 771
click at [383, 133] on div "**********" at bounding box center [605, 144] width 556 height 39
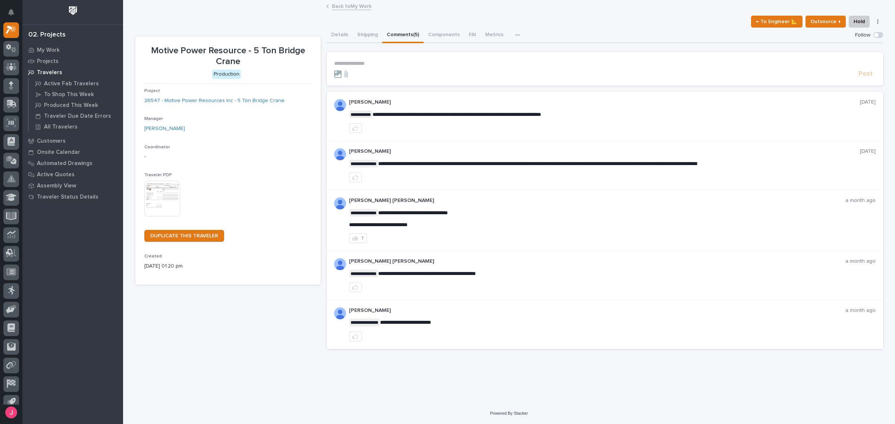
click at [396, 32] on button "Comments (5)" at bounding box center [402, 36] width 41 height 16
click at [337, 38] on button "Details" at bounding box center [340, 36] width 26 height 16
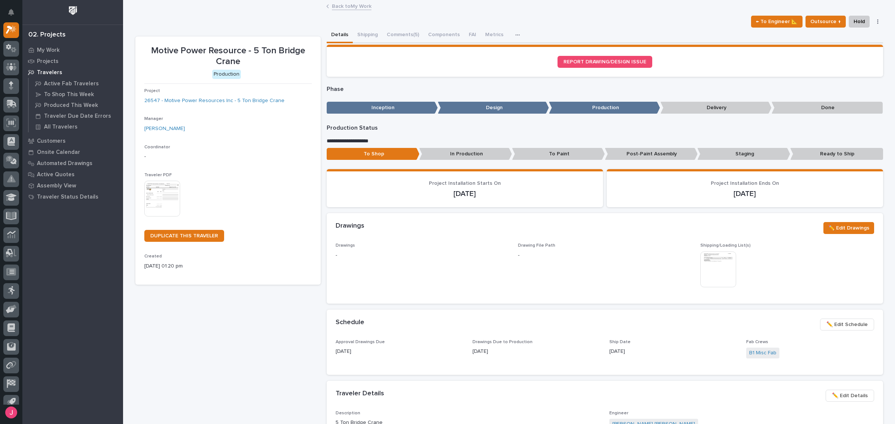
click at [595, 11] on div "Back to My Work" at bounding box center [509, 6] width 373 height 10
click at [304, 28] on div "**********" at bounding box center [509, 413] width 748 height 771
click at [309, 22] on div "← To Engineer 📐 Outsource ↑ Hold Cancel Change Traveler Type Regenerate PDF Gen…" at bounding box center [509, 22] width 748 height 12
click at [399, 39] on button "Comments (5)" at bounding box center [402, 36] width 41 height 16
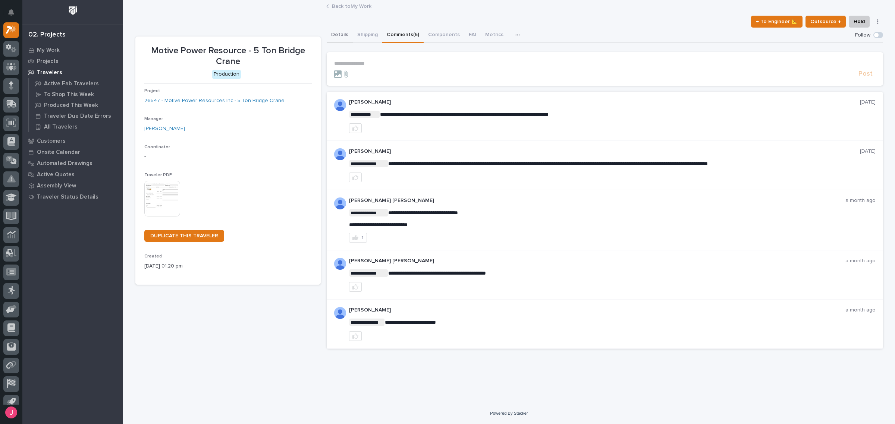
drag, startPoint x: 336, startPoint y: 23, endPoint x: 340, endPoint y: 40, distance: 18.0
click at [337, 30] on div "**********" at bounding box center [509, 178] width 748 height 354
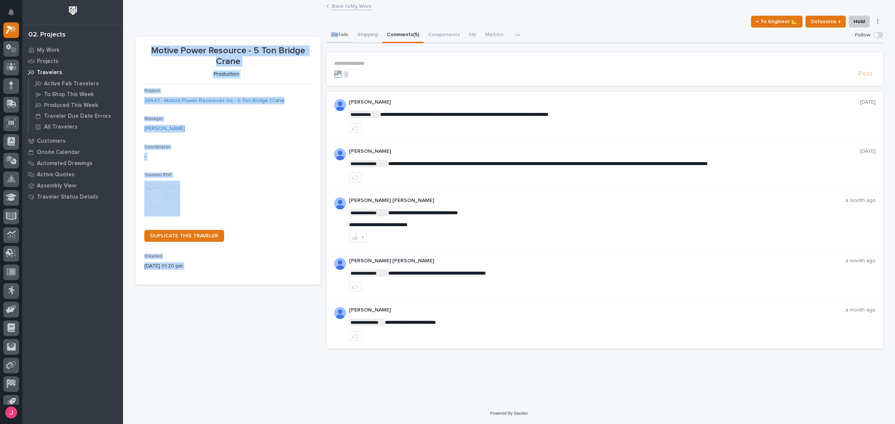
click at [340, 40] on button "Details" at bounding box center [340, 36] width 26 height 16
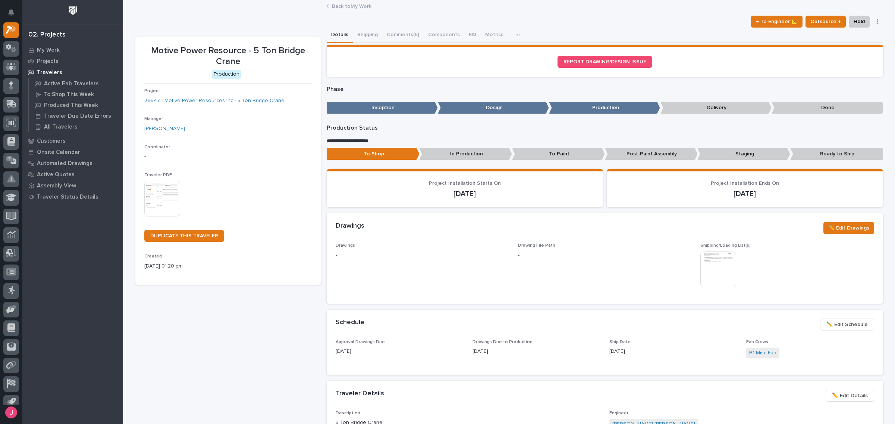
click at [818, 275] on div "This file cannot be opened Download File" at bounding box center [786, 270] width 173 height 37
click at [726, 273] on img at bounding box center [718, 270] width 36 height 36
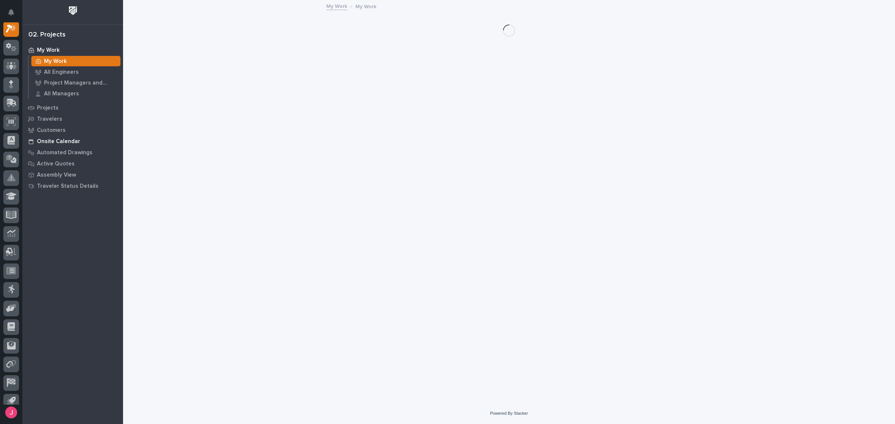
scroll to position [19, 0]
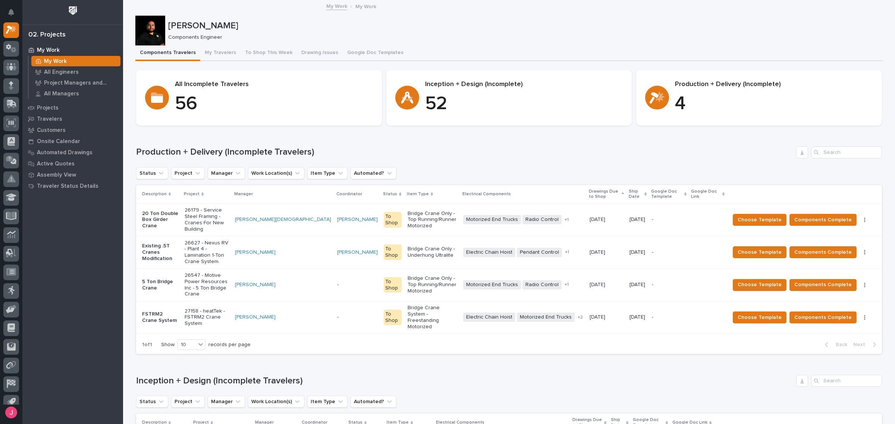
click at [694, 153] on h1 "Production + Delivery (Incomplete Travelers)" at bounding box center [464, 152] width 657 height 11
click at [689, 165] on div "Production + Delivery (Incomplete Travelers) Status Project Manager Work Locati…" at bounding box center [509, 251] width 746 height 208
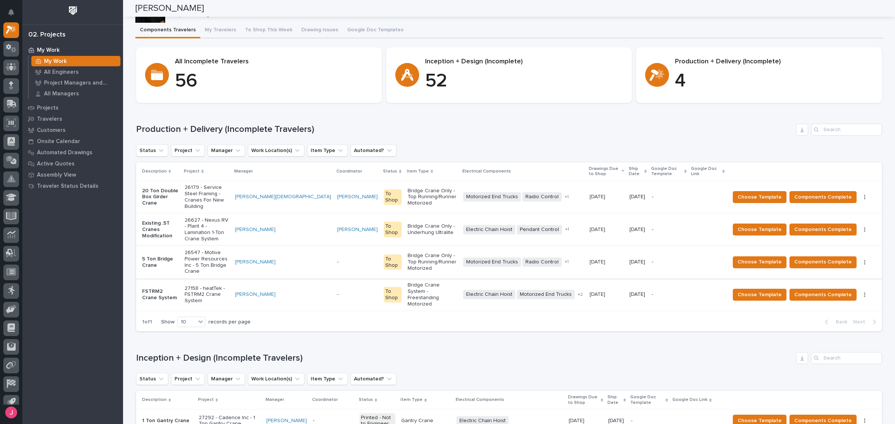
scroll to position [0, 0]
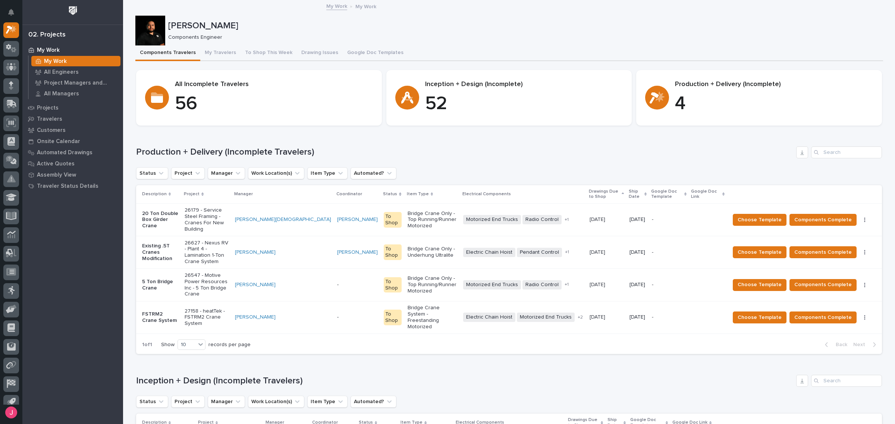
drag, startPoint x: 414, startPoint y: 137, endPoint x: 414, endPoint y: 141, distance: 3.7
click at [414, 141] on div "Loading... Saving… Production + Delivery (Incomplete Travelers) Status Project …" at bounding box center [509, 246] width 746 height 229
click at [384, 216] on div "To Shop" at bounding box center [393, 220] width 18 height 16
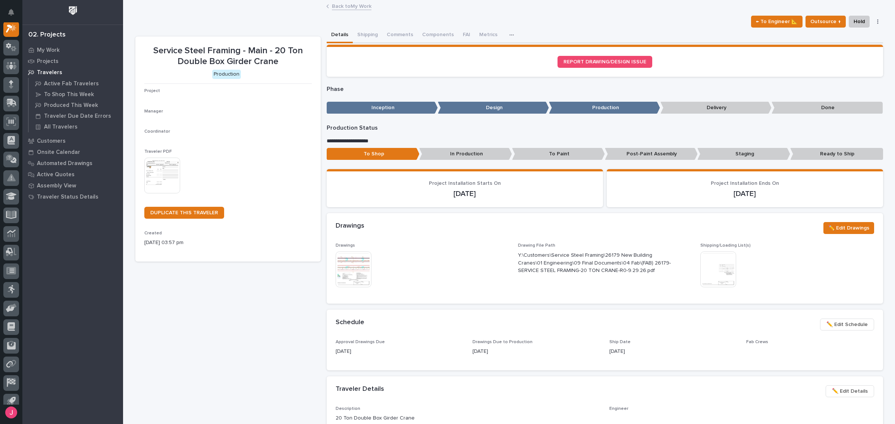
scroll to position [19, 0]
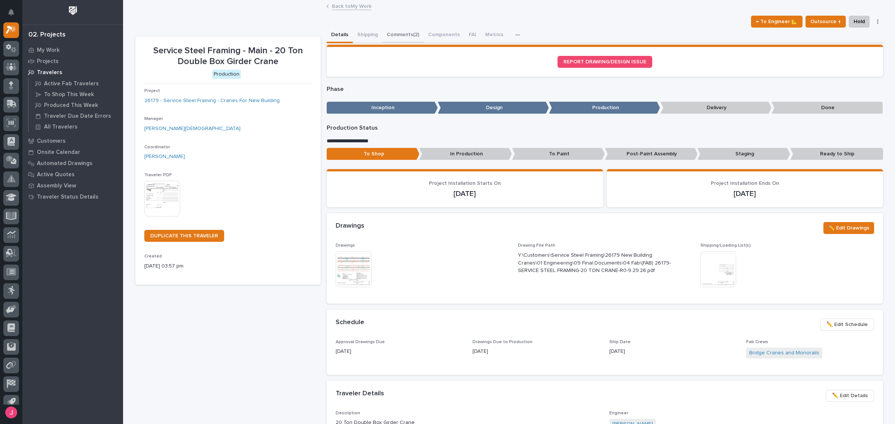
click at [394, 38] on button "Comments (2)" at bounding box center [402, 36] width 41 height 16
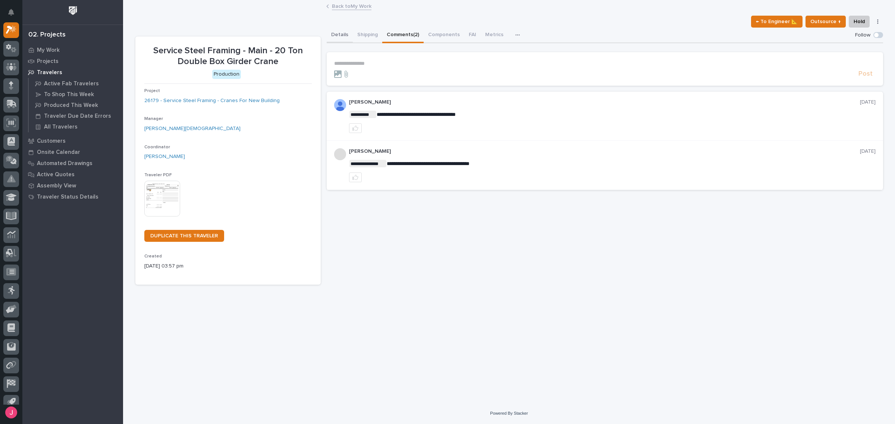
drag, startPoint x: 332, startPoint y: 33, endPoint x: 341, endPoint y: 4, distance: 29.7
click at [332, 34] on button "Details" at bounding box center [340, 36] width 26 height 16
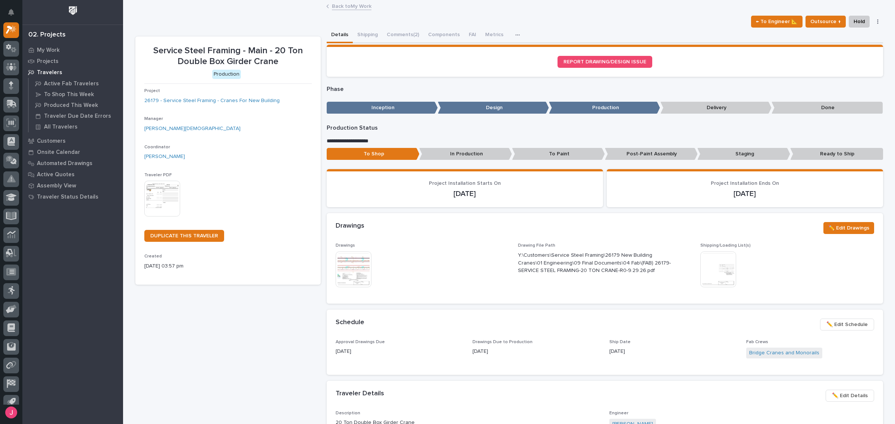
click at [364, 6] on link "Back to My Work" at bounding box center [352, 5] width 40 height 9
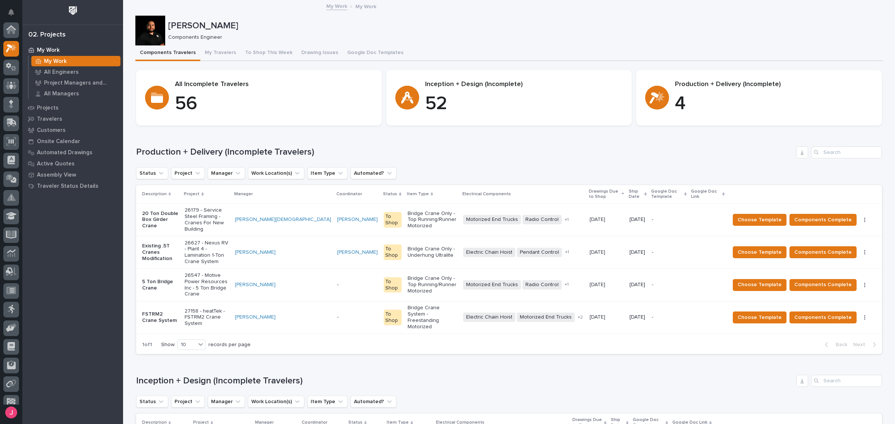
scroll to position [20, 0]
click at [709, 376] on h1 "Inception + Design (Incomplete Travelers)" at bounding box center [464, 381] width 657 height 11
click at [586, 149] on h1 "Production + Delivery (Incomplete Travelers)" at bounding box center [464, 152] width 657 height 11
click at [430, 147] on h1 "Production + Delivery (Incomplete Travelers)" at bounding box center [464, 152] width 657 height 11
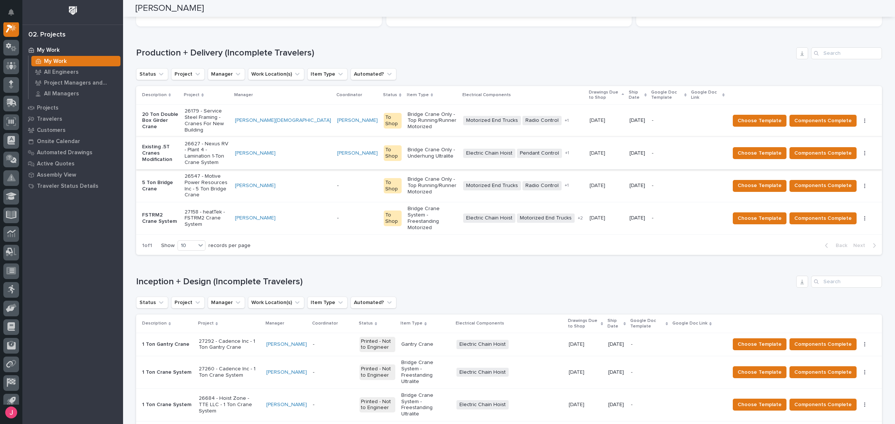
scroll to position [0, 0]
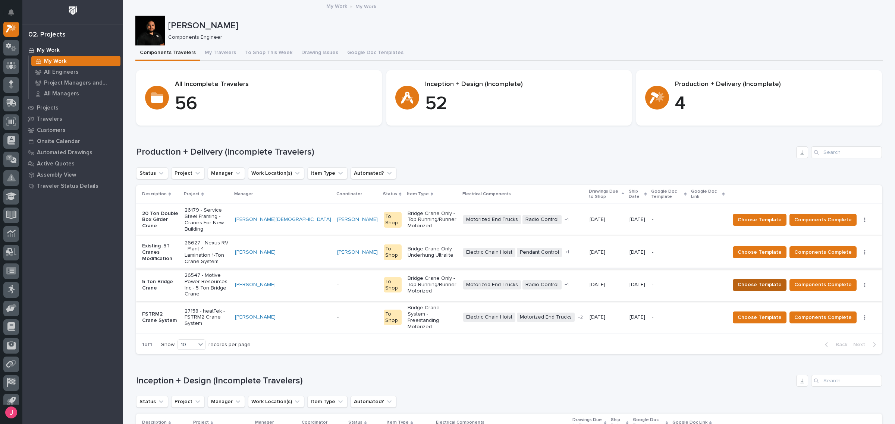
click at [771, 280] on span "Choose Template" at bounding box center [760, 284] width 44 height 9
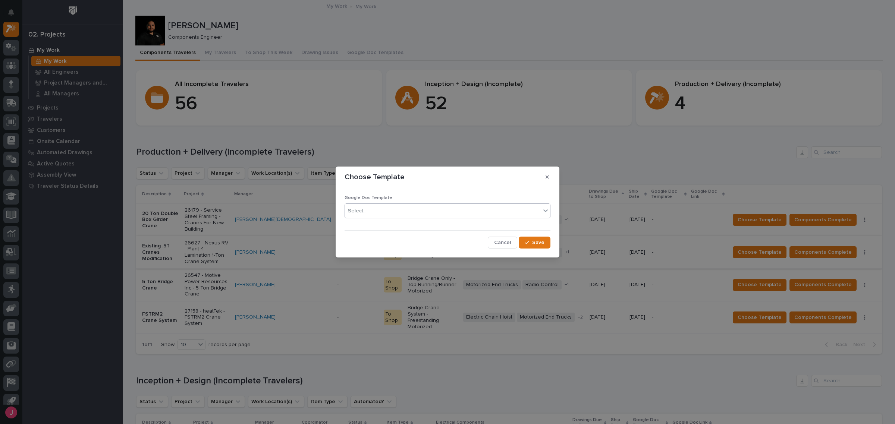
click at [373, 212] on div "Select..." at bounding box center [443, 211] width 196 height 12
click at [368, 222] on div "Blue Traveler" at bounding box center [447, 225] width 205 height 13
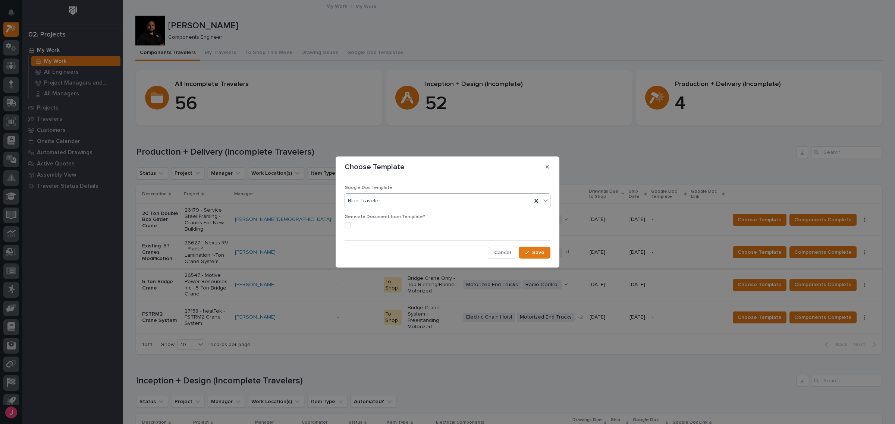
click at [352, 227] on label at bounding box center [448, 226] width 206 height 6
click at [542, 254] on span "Save" at bounding box center [538, 252] width 12 height 7
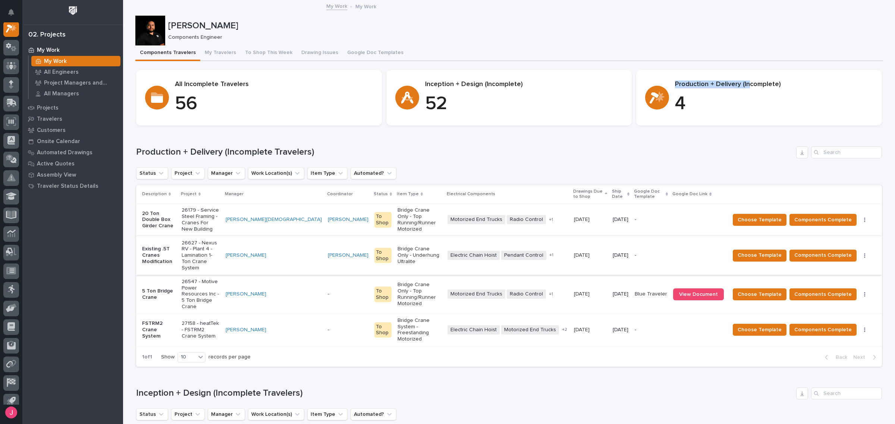
drag, startPoint x: 672, startPoint y: 83, endPoint x: 744, endPoint y: 84, distance: 72.7
click at [744, 84] on p "Production + Delivery (Incomplete)" at bounding box center [774, 85] width 198 height 8
click at [694, 292] on span "View Document" at bounding box center [698, 294] width 39 height 5
drag, startPoint x: 575, startPoint y: 269, endPoint x: 561, endPoint y: 270, distance: 13.9
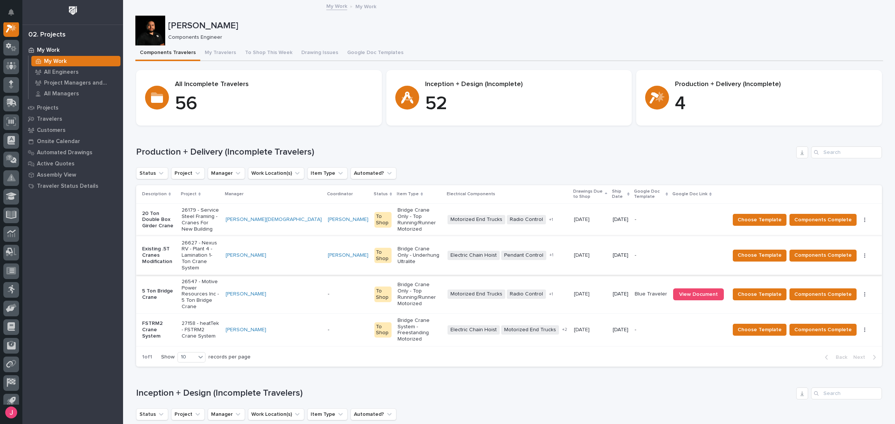
click at [571, 275] on td "10/15/2025 10/15/2025" at bounding box center [590, 294] width 38 height 39
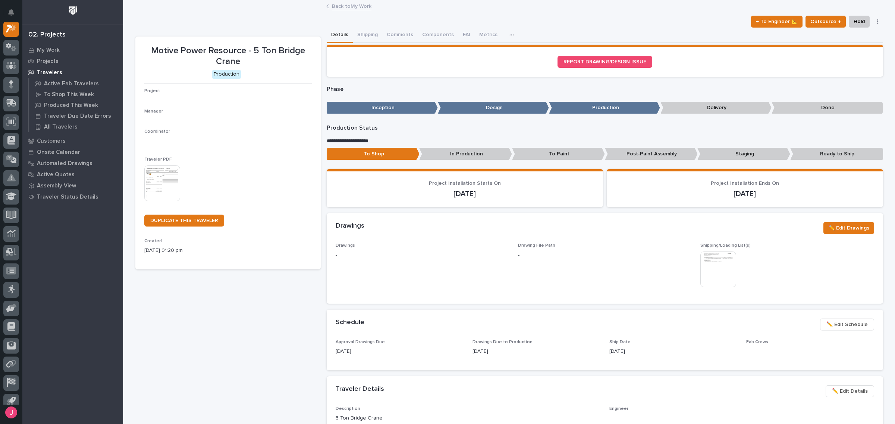
scroll to position [19, 0]
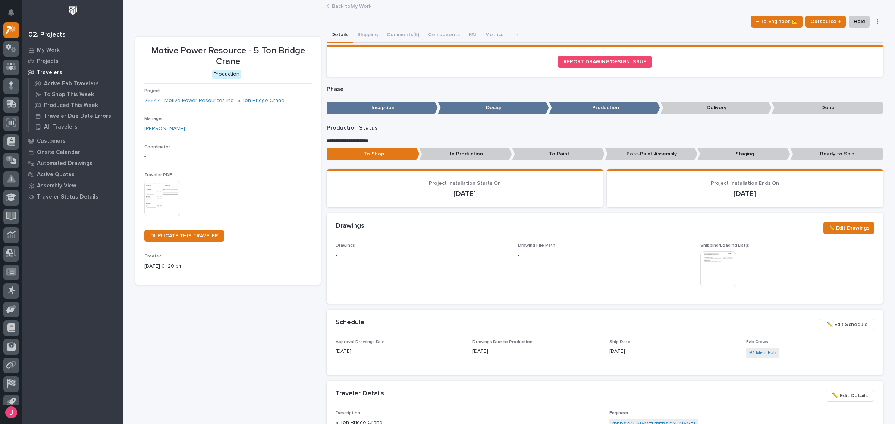
click at [701, 268] on img at bounding box center [718, 270] width 36 height 36
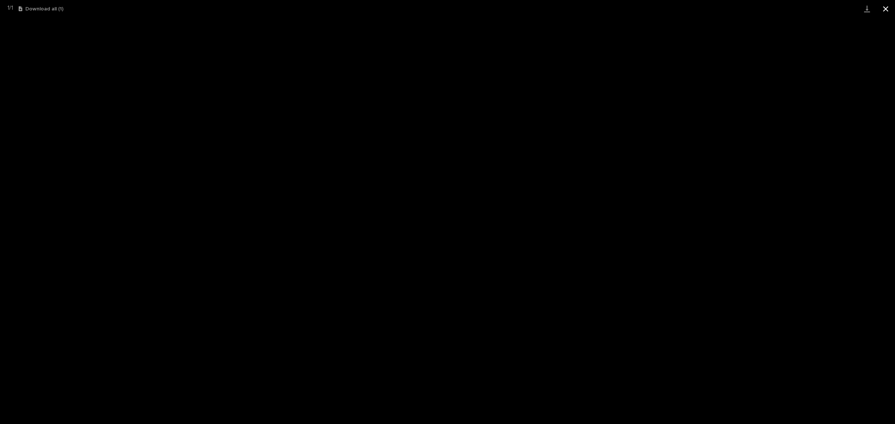
click at [884, 8] on button "Close gallery" at bounding box center [885, 9] width 19 height 18
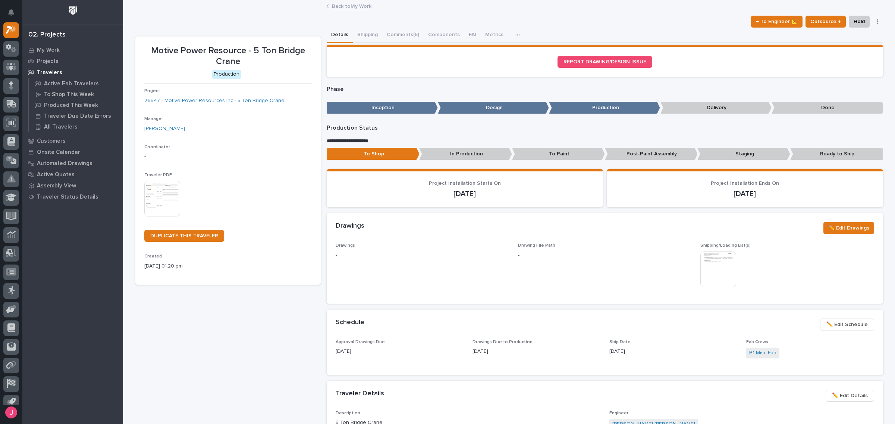
click at [723, 262] on img at bounding box center [718, 270] width 36 height 36
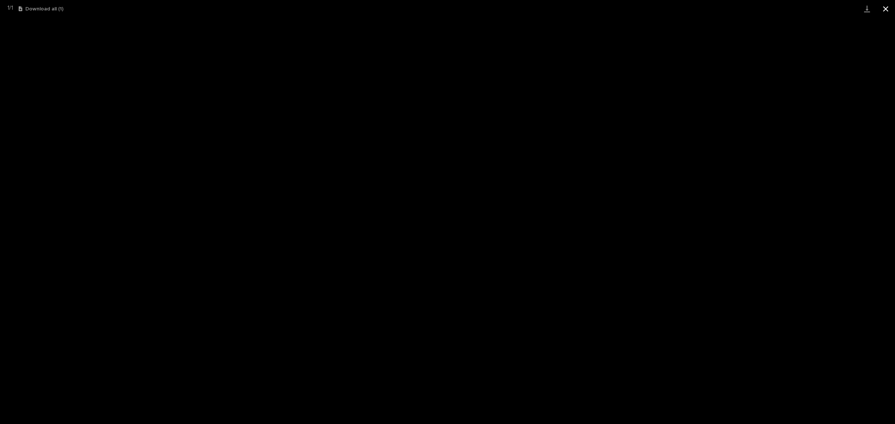
click at [884, 10] on button "Close gallery" at bounding box center [885, 9] width 19 height 18
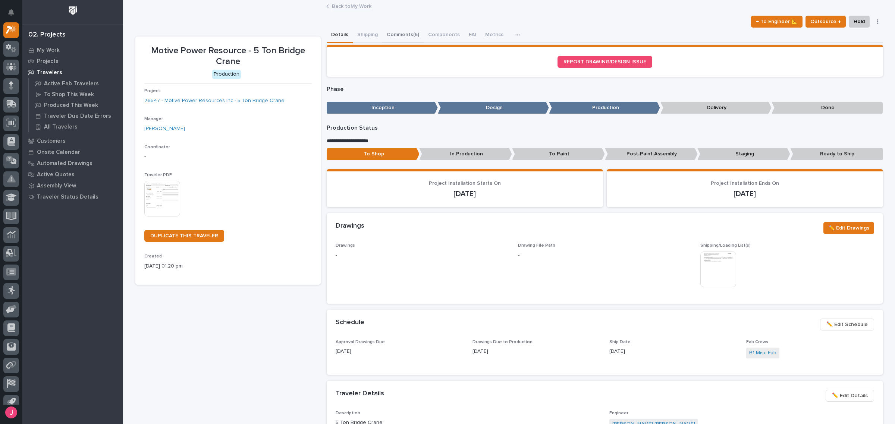
click at [400, 32] on button "Comments (5)" at bounding box center [402, 36] width 41 height 16
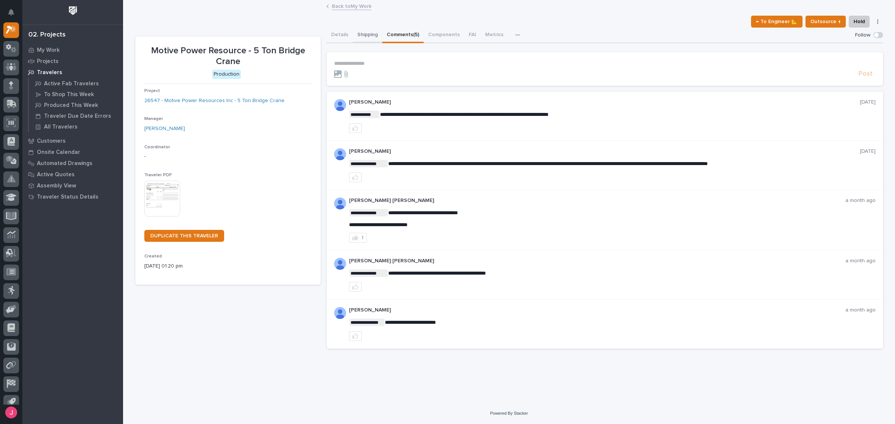
click at [333, 34] on button "Details" at bounding box center [340, 36] width 26 height 16
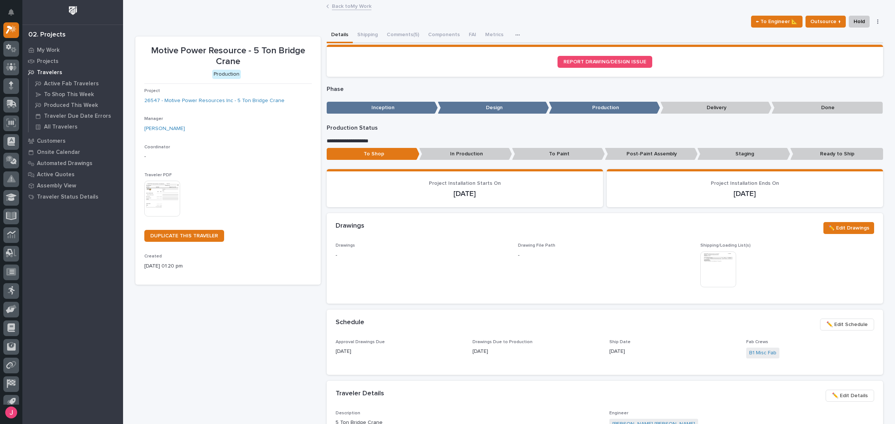
click at [629, 13] on div "**********" at bounding box center [509, 400] width 748 height 798
click at [400, 34] on button "Comments (5)" at bounding box center [402, 36] width 41 height 16
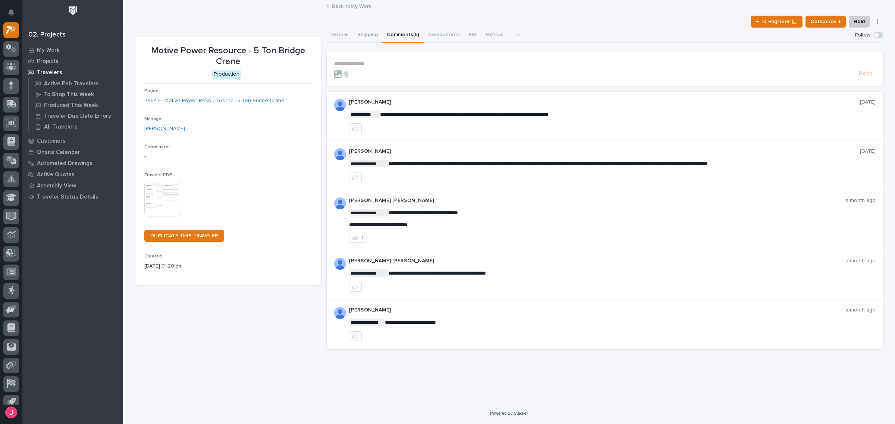
drag, startPoint x: 343, startPoint y: 36, endPoint x: 336, endPoint y: 1, distance: 35.9
click at [343, 36] on button "Details" at bounding box center [340, 36] width 26 height 16
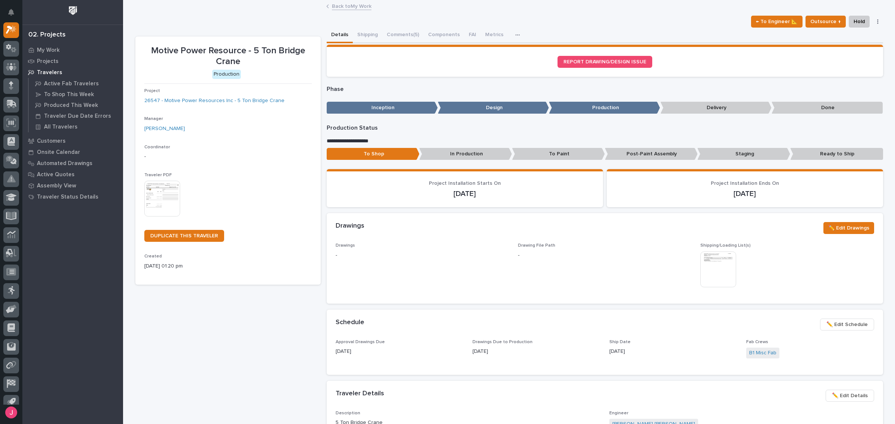
click at [530, 25] on div "← To Engineer 📐 Outsource ↑ Hold Cancel Change Traveler Type Regenerate PDF Gen…" at bounding box center [509, 22] width 748 height 12
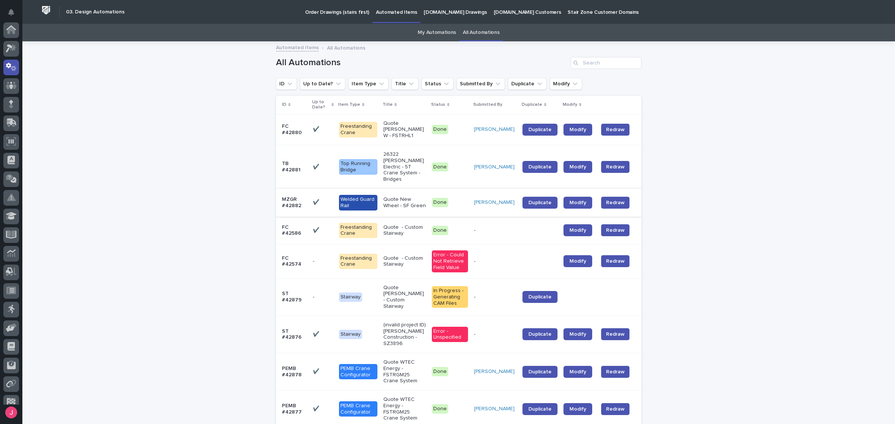
scroll to position [37, 0]
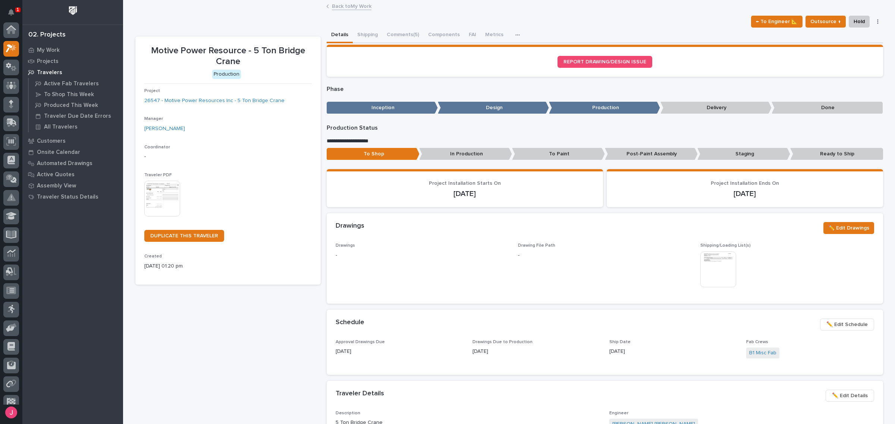
scroll to position [19, 0]
click at [397, 37] on button "Comments (5)" at bounding box center [402, 36] width 41 height 16
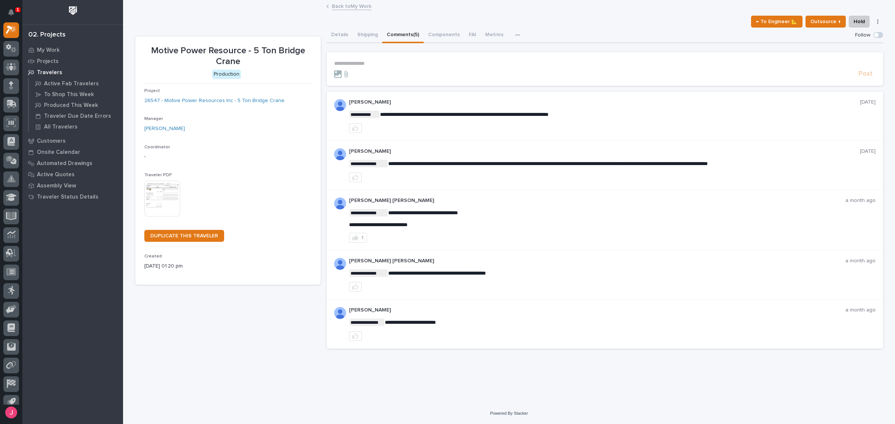
click at [343, 32] on button "Details" at bounding box center [340, 36] width 26 height 16
click at [342, 4] on link "Back to My Work" at bounding box center [352, 5] width 40 height 9
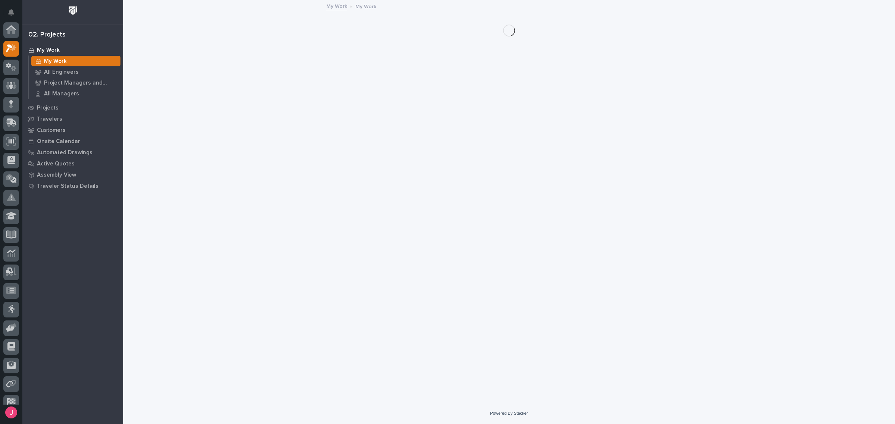
scroll to position [20, 0]
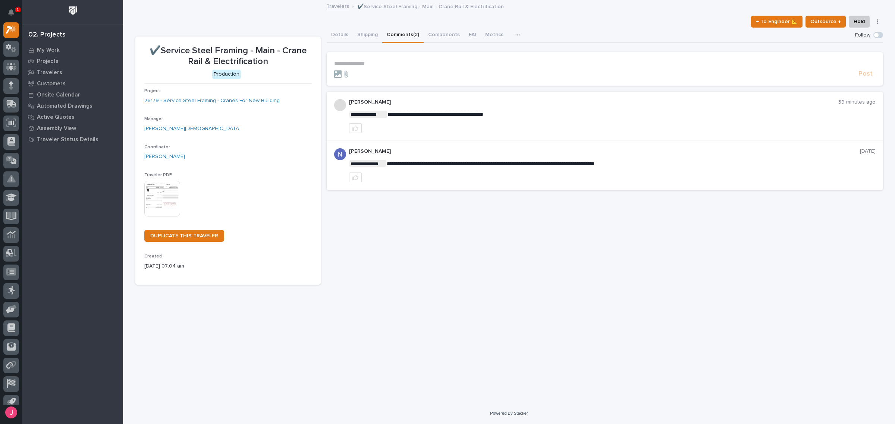
click at [387, 57] on section "**********" at bounding box center [605, 69] width 556 height 34
click at [388, 60] on p "**********" at bounding box center [604, 63] width 541 height 6
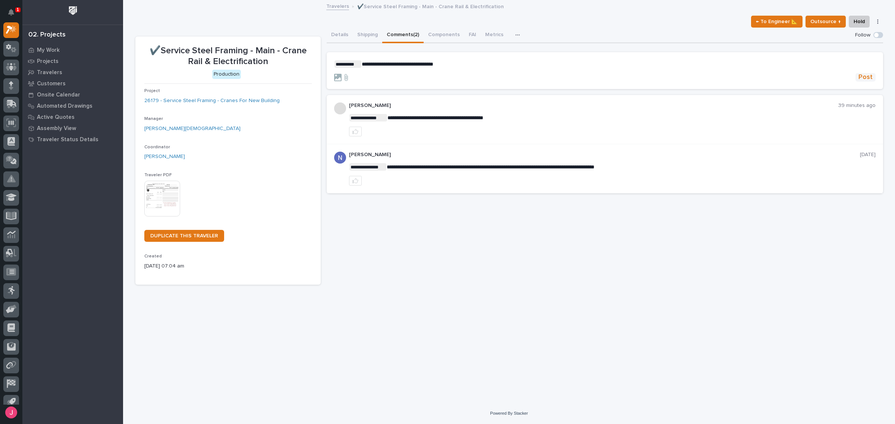
click at [865, 75] on span "Post" at bounding box center [865, 77] width 14 height 9
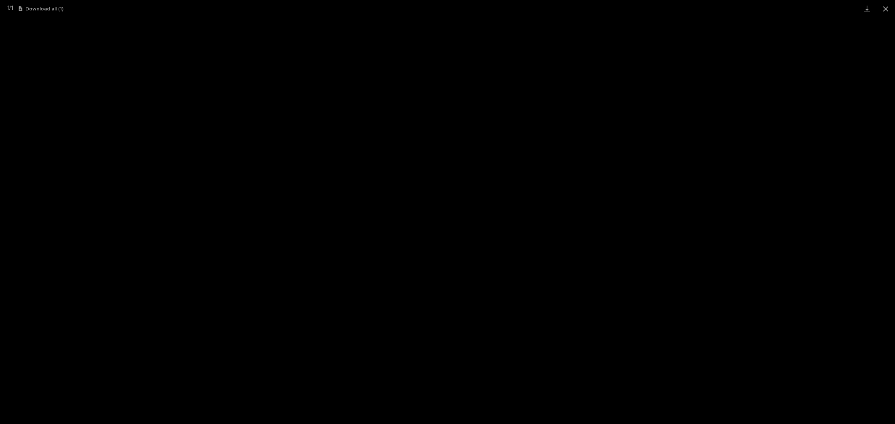
scroll to position [19, 0]
